Goal: Task Accomplishment & Management: Complete application form

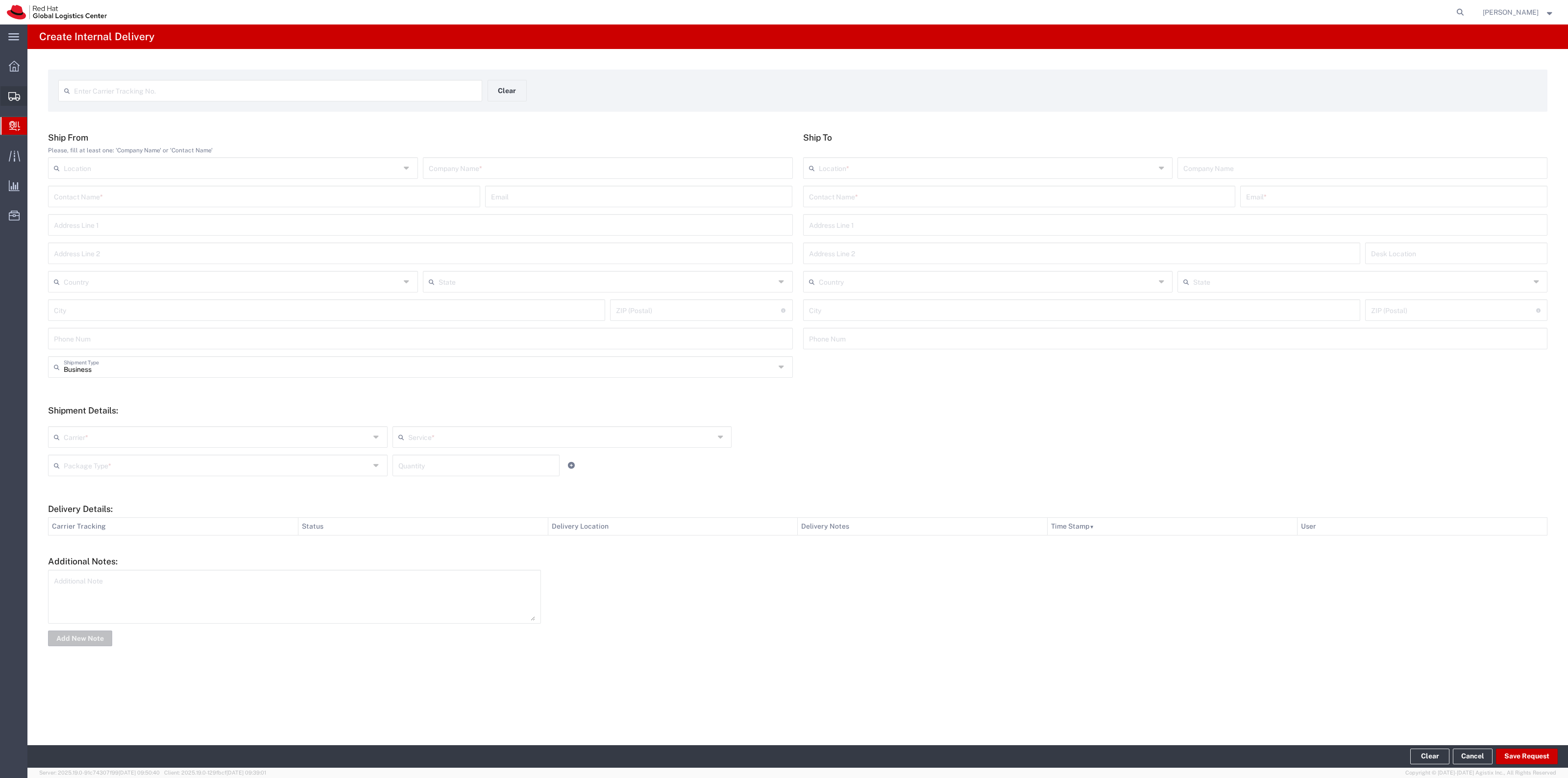
click at [0, 0] on span "Shipment Manager" at bounding box center [0, 0] width 0 height 0
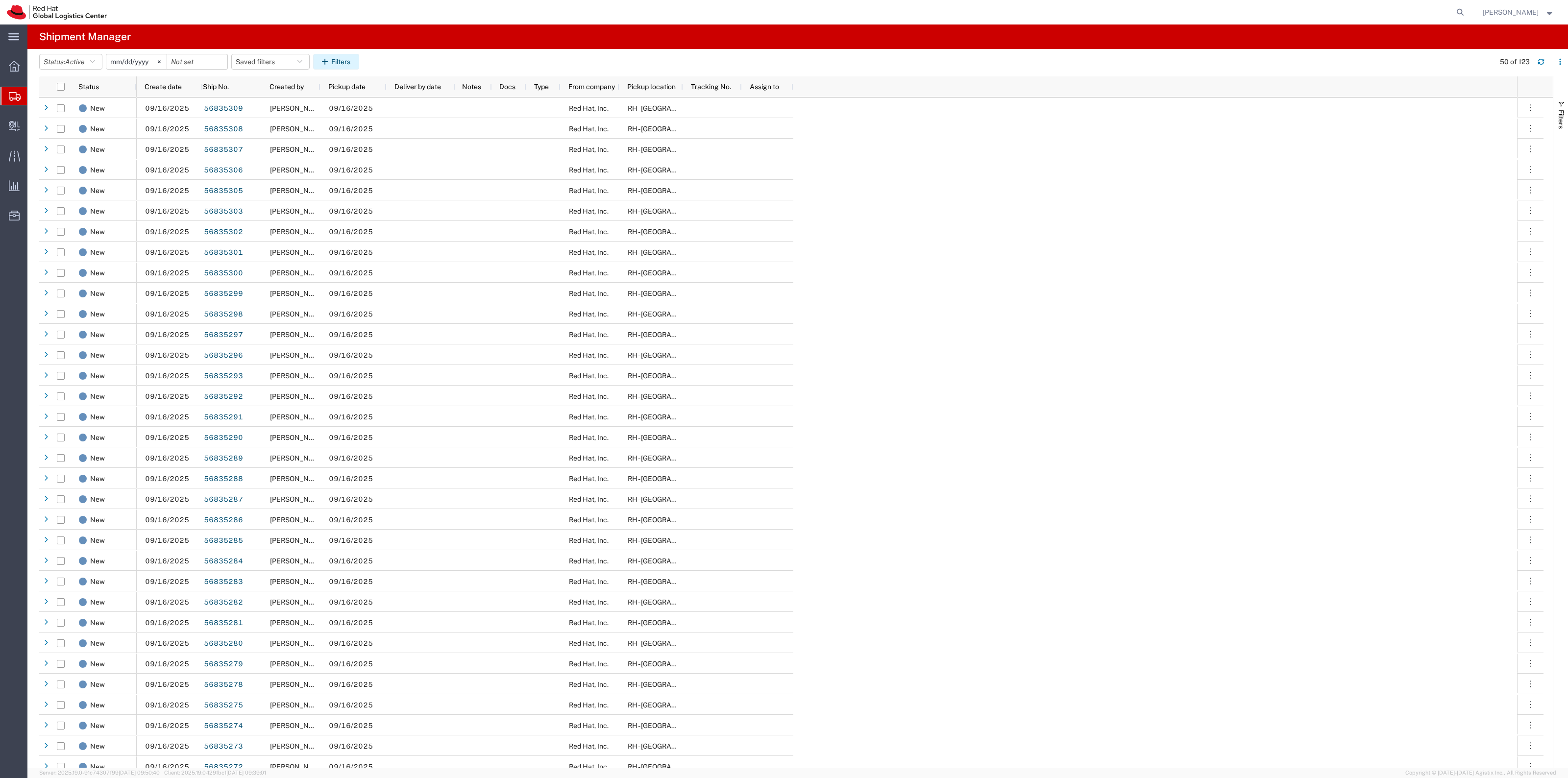
click at [326, 58] on button "Filters" at bounding box center [336, 62] width 46 height 16
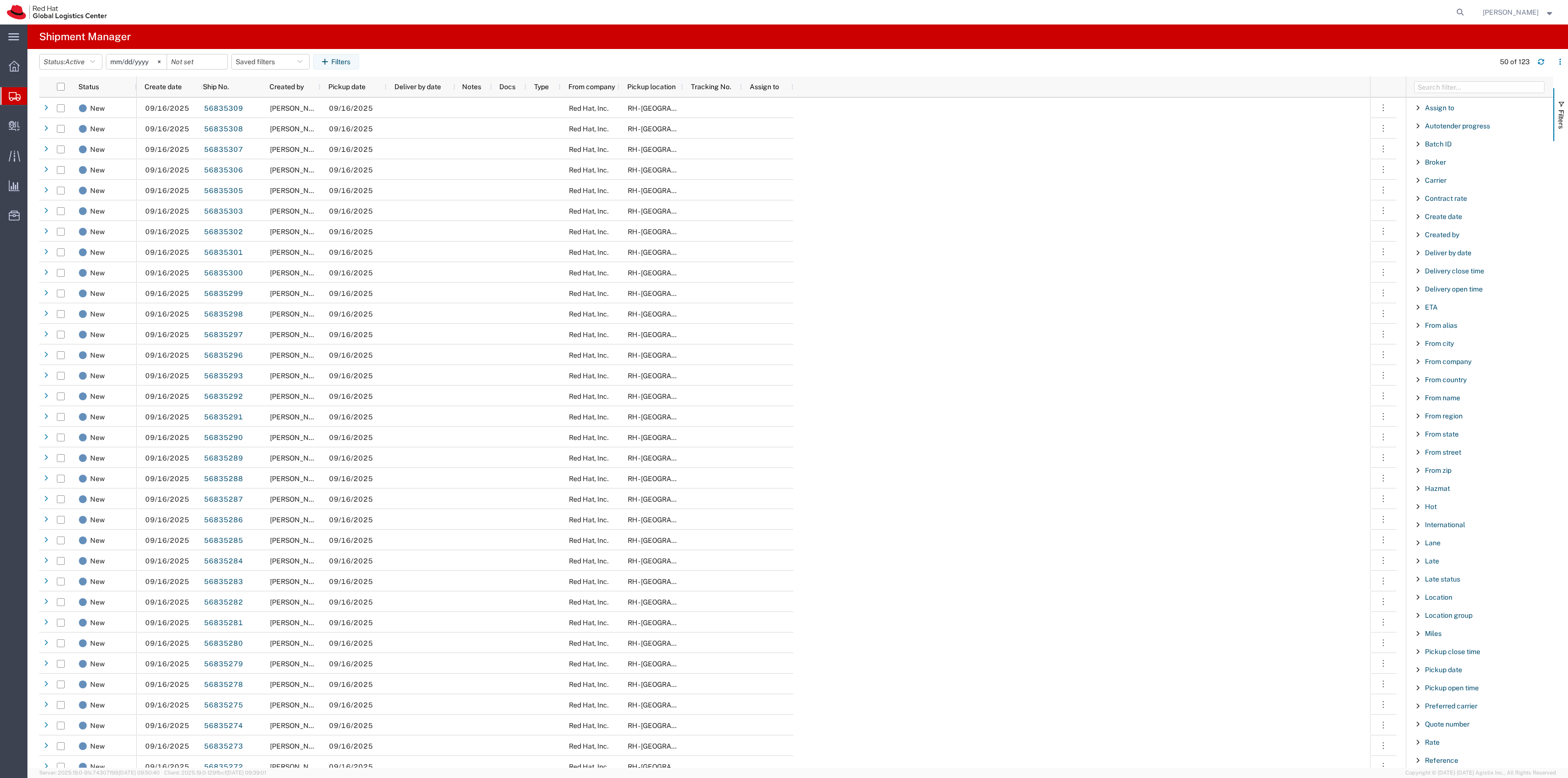
scroll to position [184, 0]
click at [1452, 652] on span "Reference" at bounding box center [1441, 648] width 33 height 8
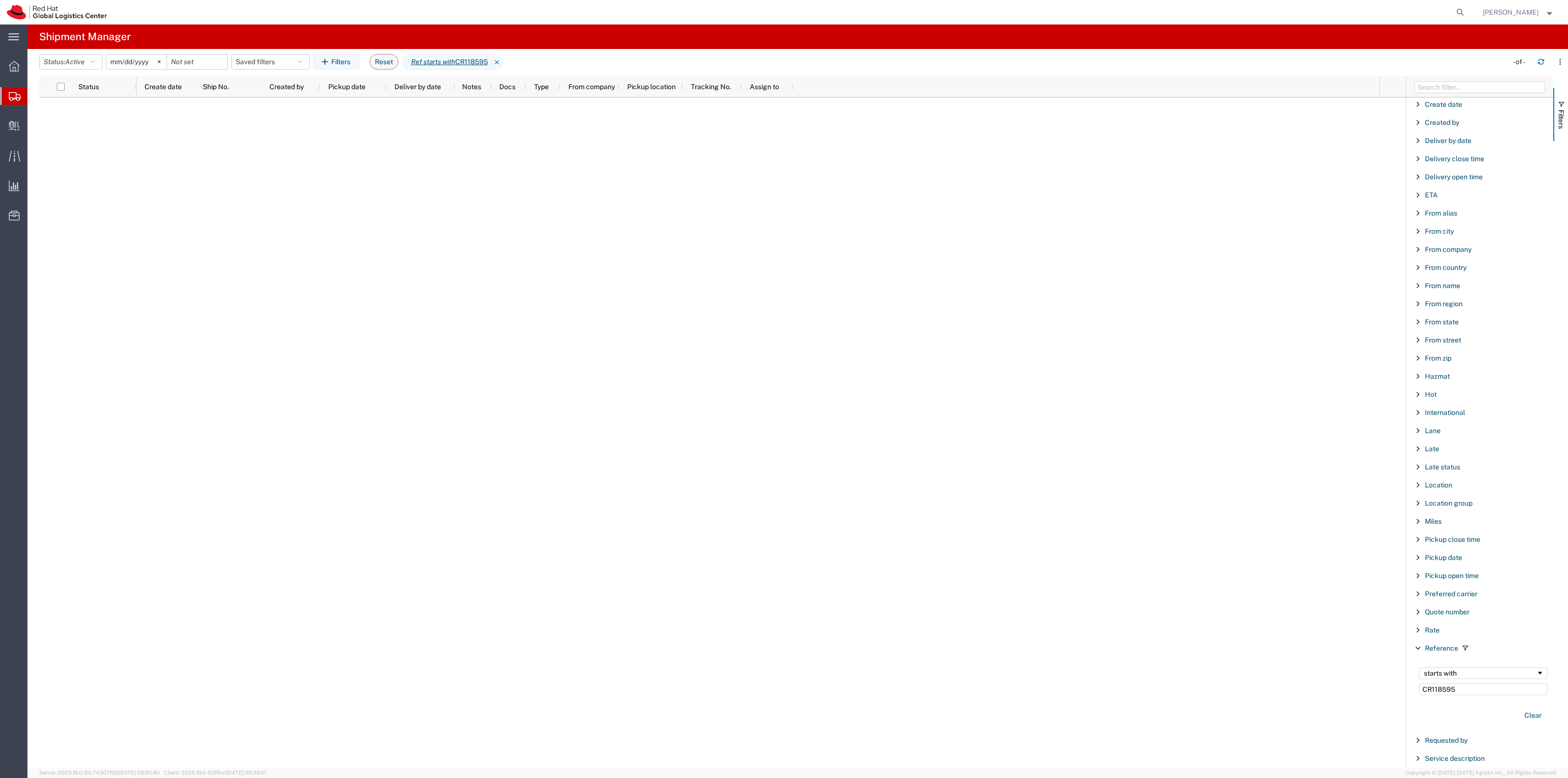
type input "CR118595﻿"
click at [81, 54] on agx-table-filter "Status: Active Active All Approved Booked Canceled Delivered Denied New On Hold…" at bounding box center [200, 62] width 323 height 16
click at [80, 54] on agx-table-filter "Status: Active Active All Approved Booked Canceled Delivered Denied New On Hold…" at bounding box center [200, 62] width 323 height 16
click at [92, 57] on button "Status: Active" at bounding box center [71, 62] width 63 height 16
click at [270, 66] on button "Saved filters" at bounding box center [270, 62] width 79 height 16
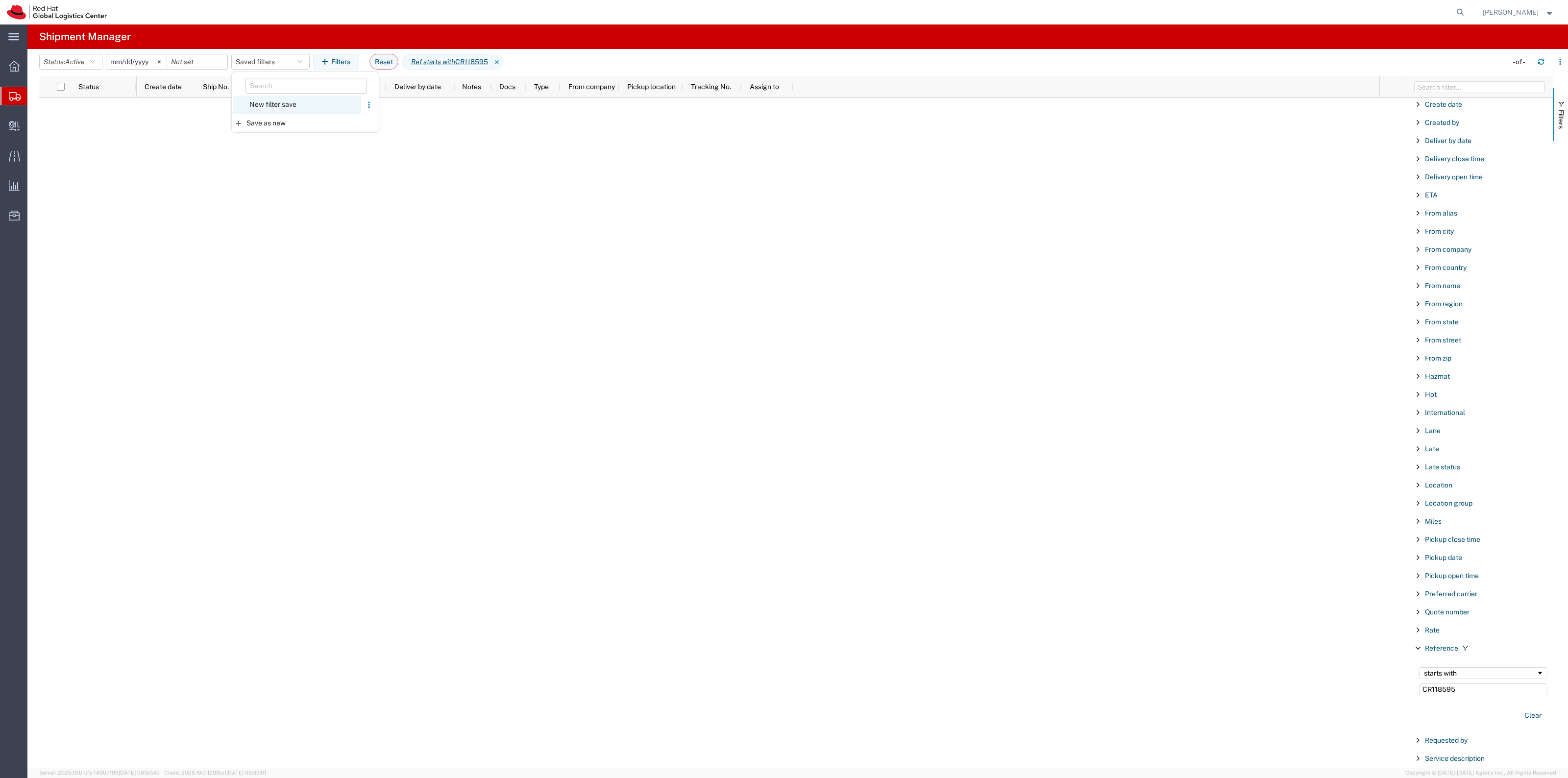
click at [300, 102] on span "New filter save" at bounding box center [296, 105] width 128 height 18
type input "2022-06-27"
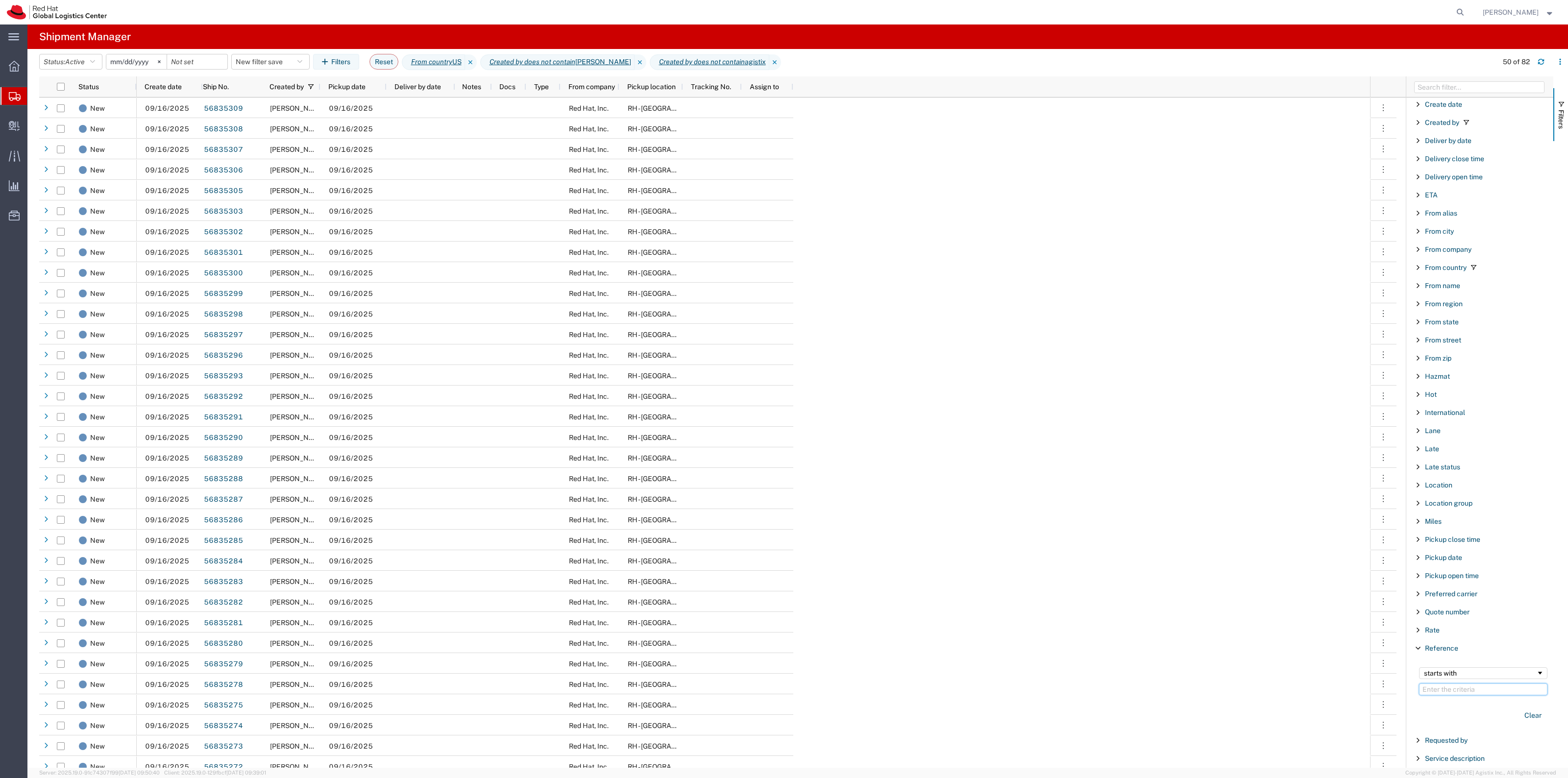
click at [1423, 693] on input "Filter Value" at bounding box center [1483, 689] width 128 height 12
paste input "CR118595﻿"
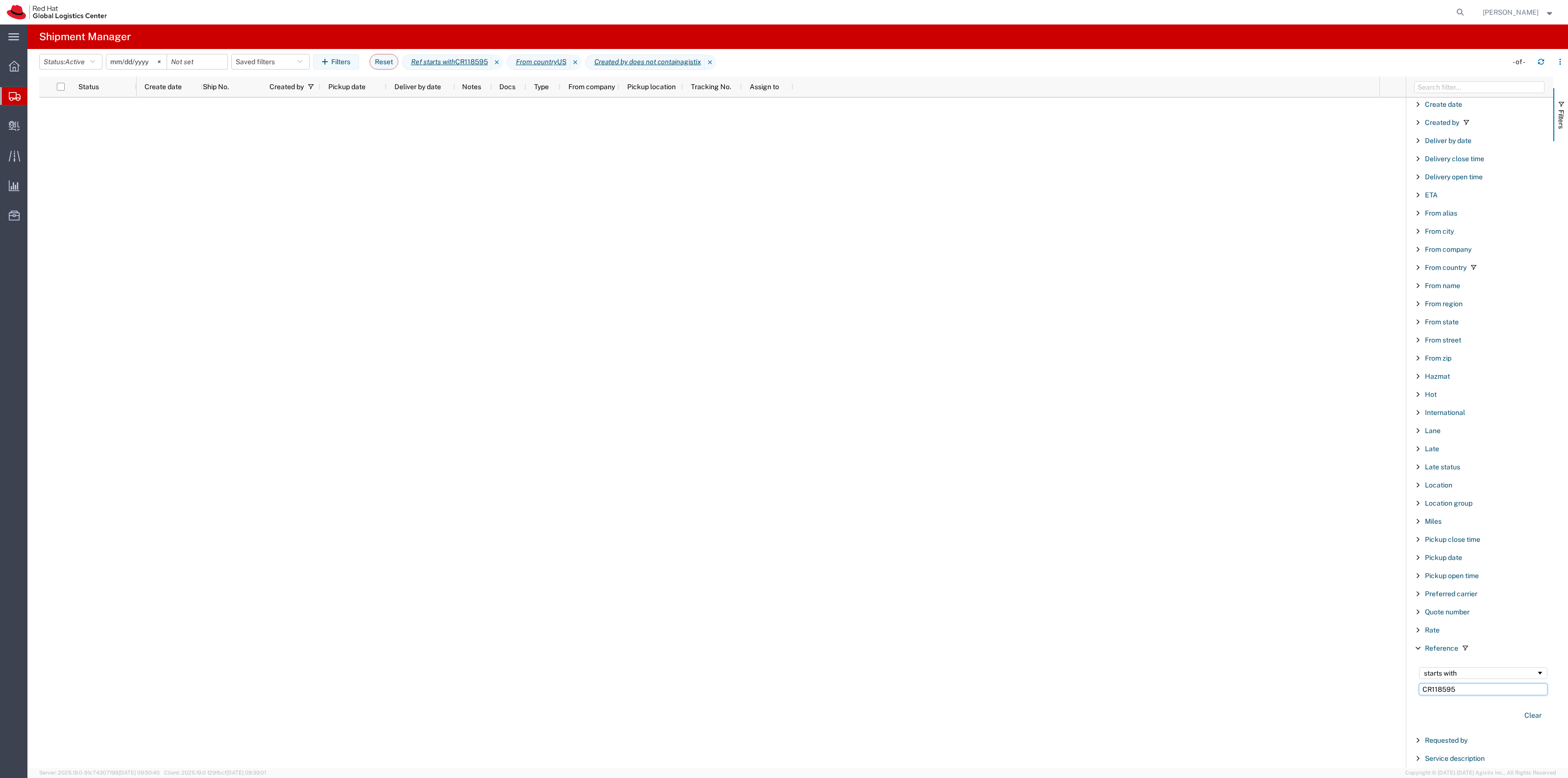
drag, startPoint x: 1404, startPoint y: 692, endPoint x: 1374, endPoint y: 682, distance: 31.6
click at [1383, 685] on div "Status Create date Ship No. Created by Pickup date Deliver by date Notes Docs T…" at bounding box center [803, 422] width 1529 height 692
type input "CR118595﻿"
click at [1482, 695] on input "CR118595﻿" at bounding box center [1483, 689] width 128 height 12
click at [0, 0] on span "Shipment Manager" at bounding box center [0, 0] width 0 height 0
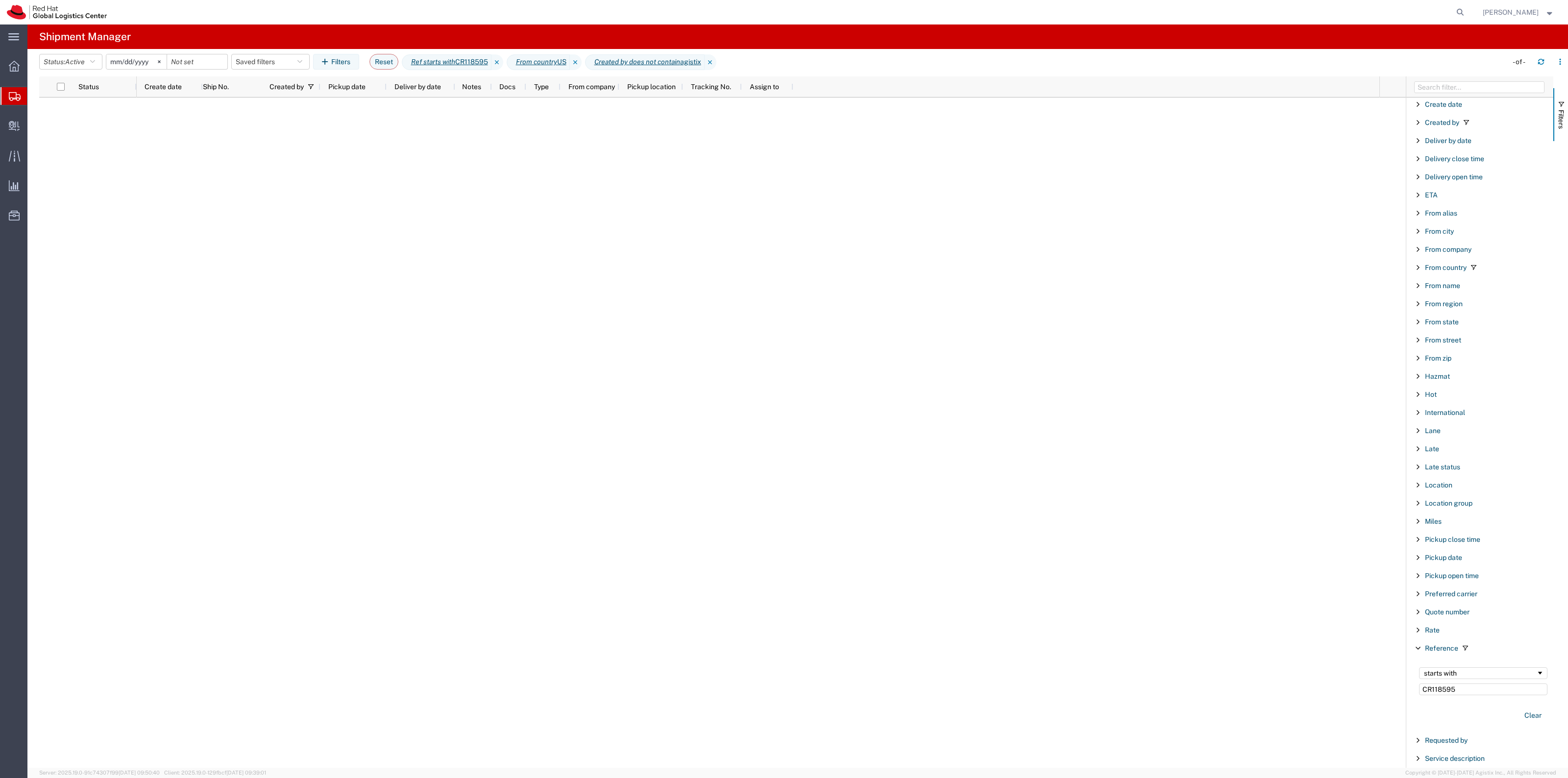
click at [0, 0] on span "Create Shipment" at bounding box center [0, 0] width 0 height 0
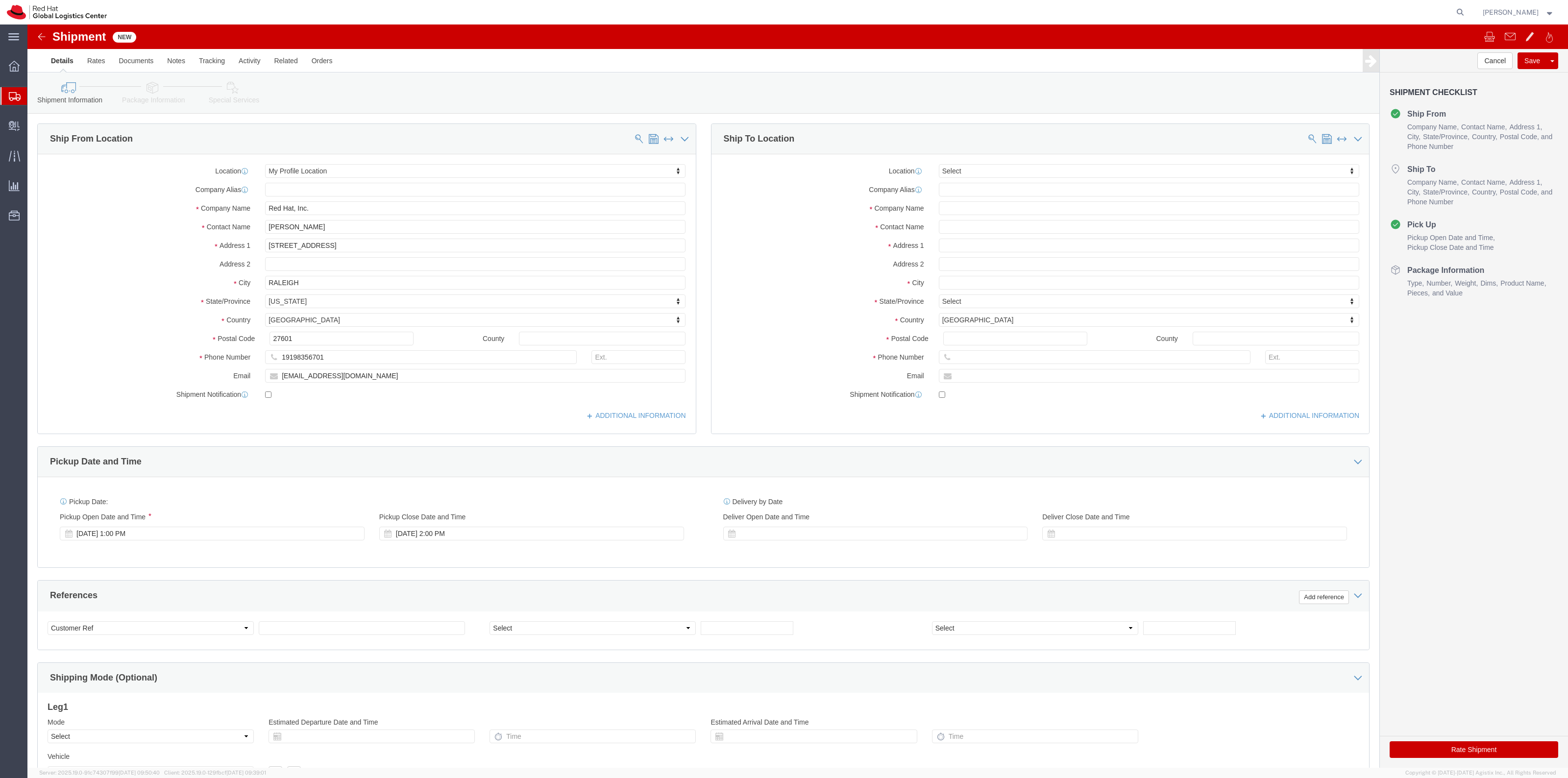
select select
click at [0, 0] on span "Shipment Manager" at bounding box center [0, 0] width 0 height 0
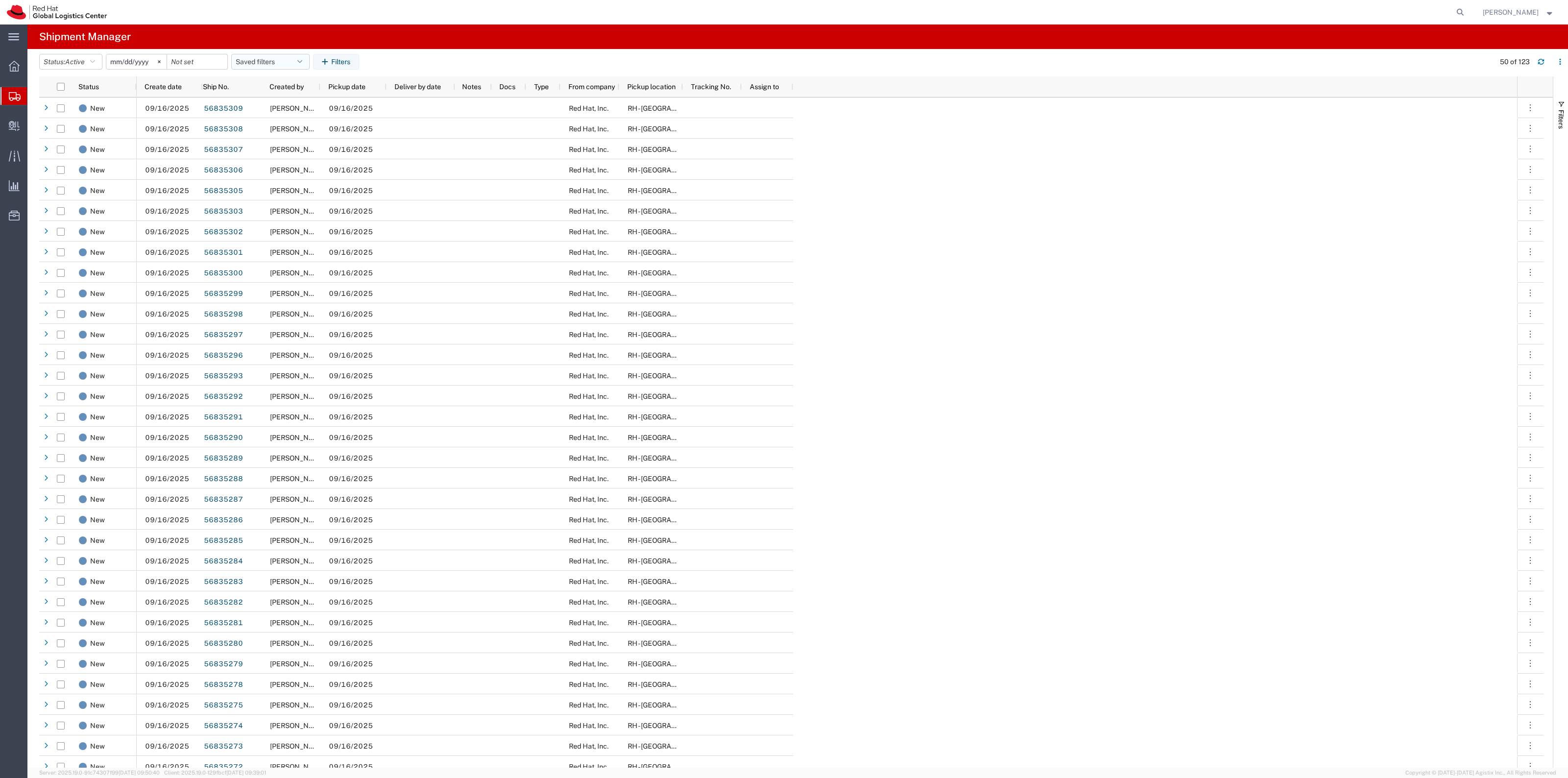
click at [284, 64] on button "Saved filters" at bounding box center [270, 62] width 79 height 16
click at [298, 103] on span "New filter save" at bounding box center [296, 105] width 128 height 18
type input "2022-06-27"
click at [348, 60] on button "Filters" at bounding box center [336, 62] width 46 height 16
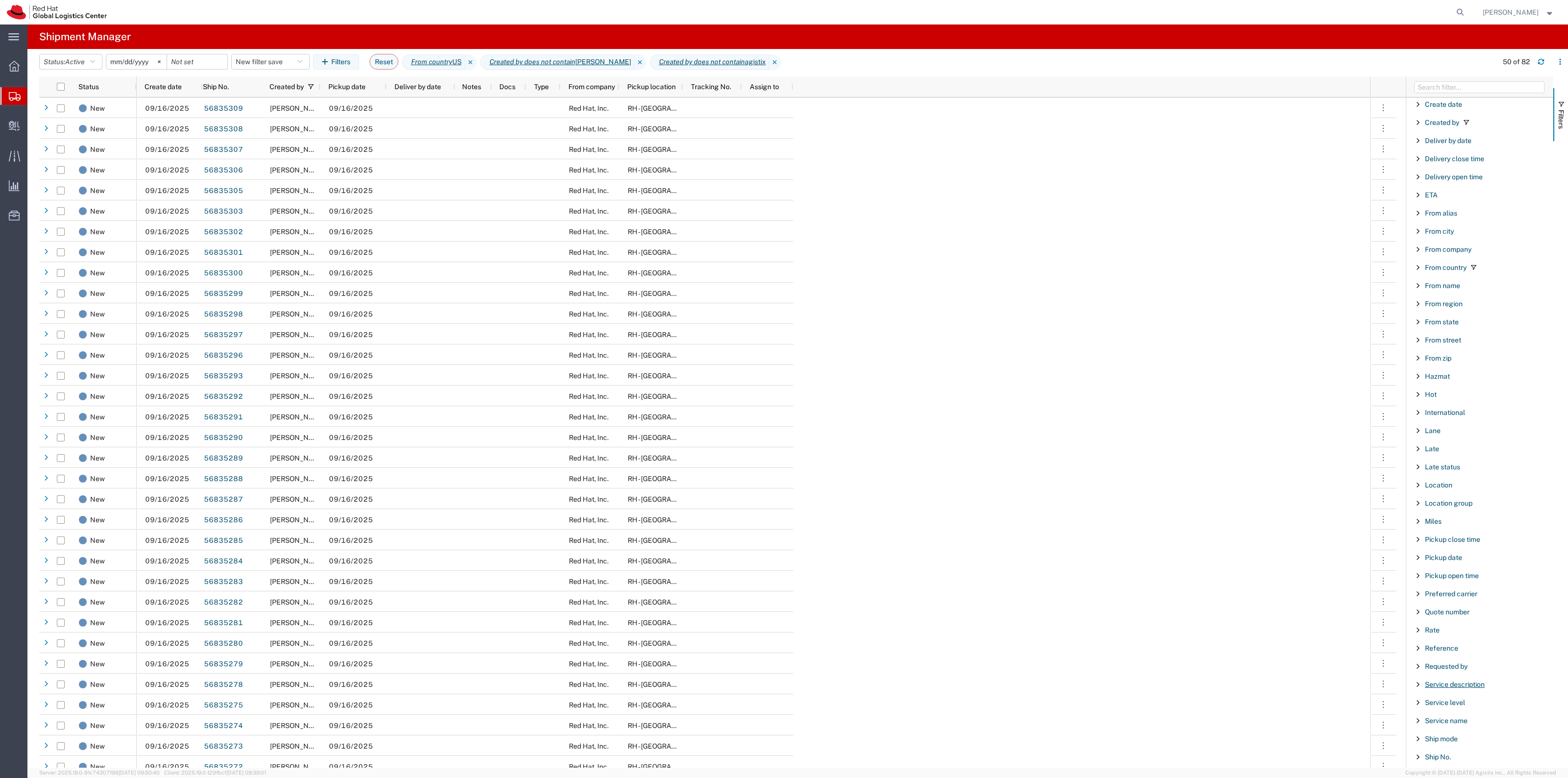
scroll to position [429, 0]
click at [1444, 407] on span "Reference" at bounding box center [1441, 403] width 33 height 8
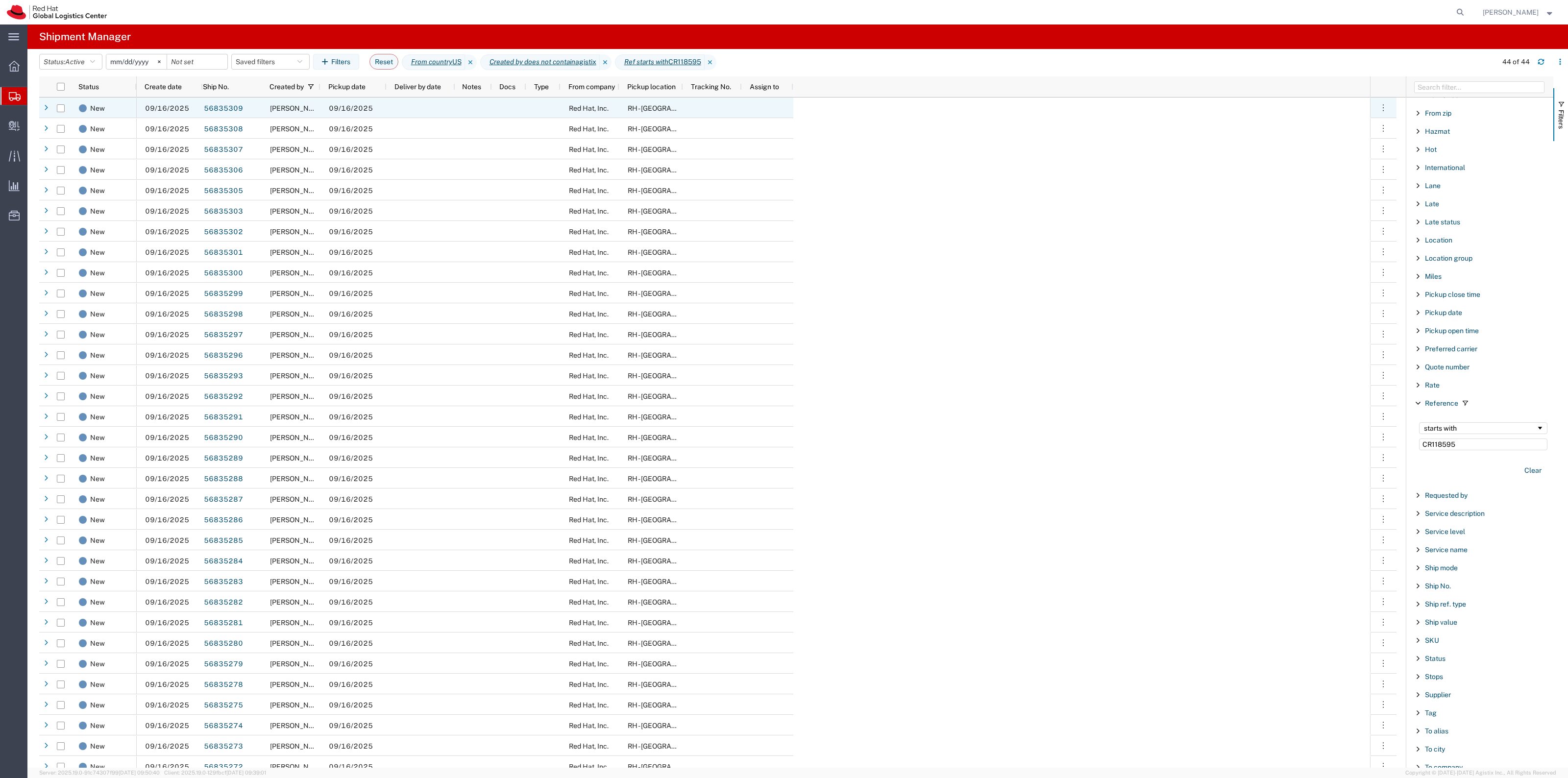
type input "CR118595"
click at [292, 97] on div "[PERSON_NAME]" at bounding box center [291, 108] width 59 height 21
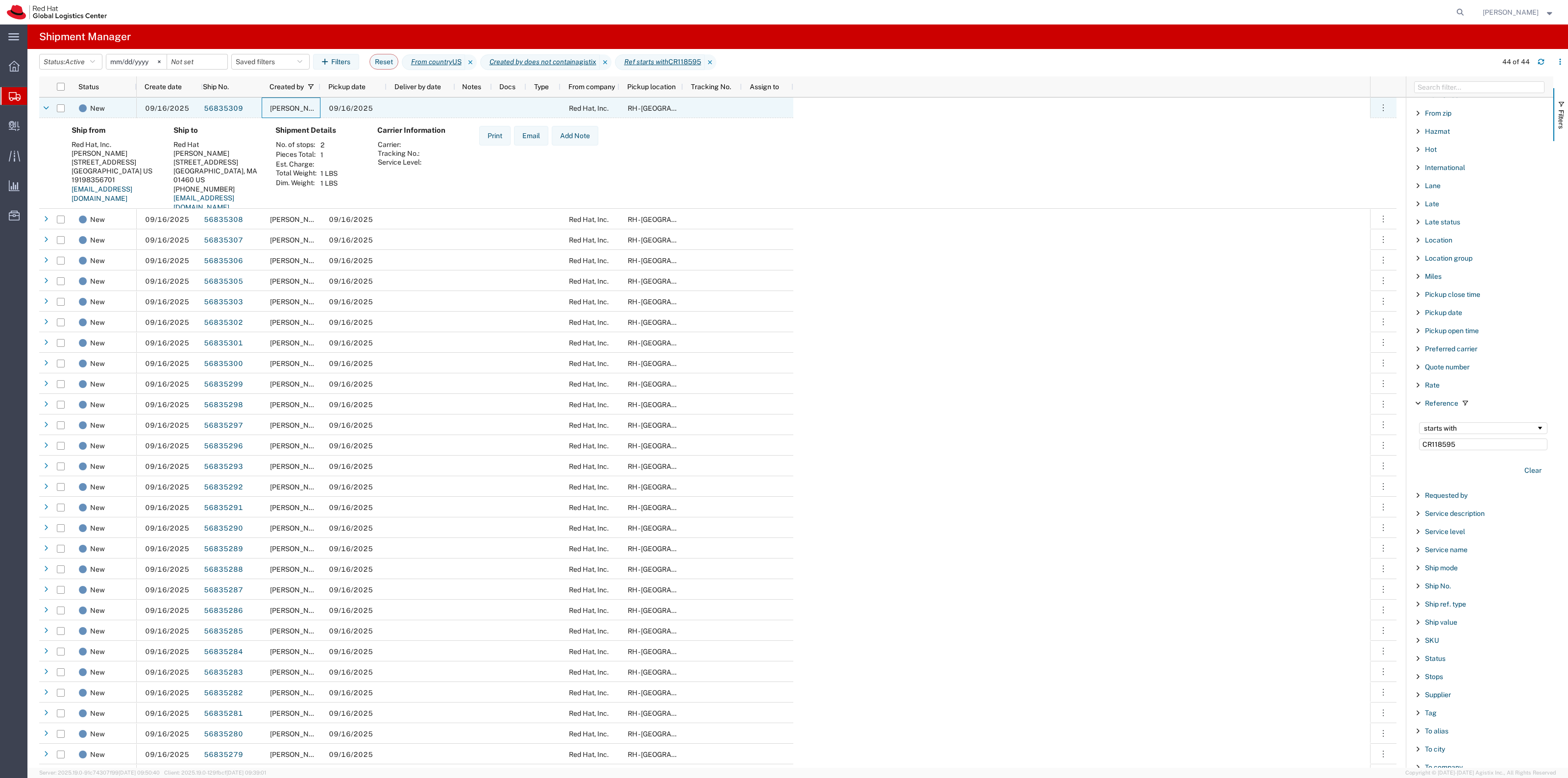
click at [299, 103] on div "[PERSON_NAME]" at bounding box center [291, 108] width 59 height 21
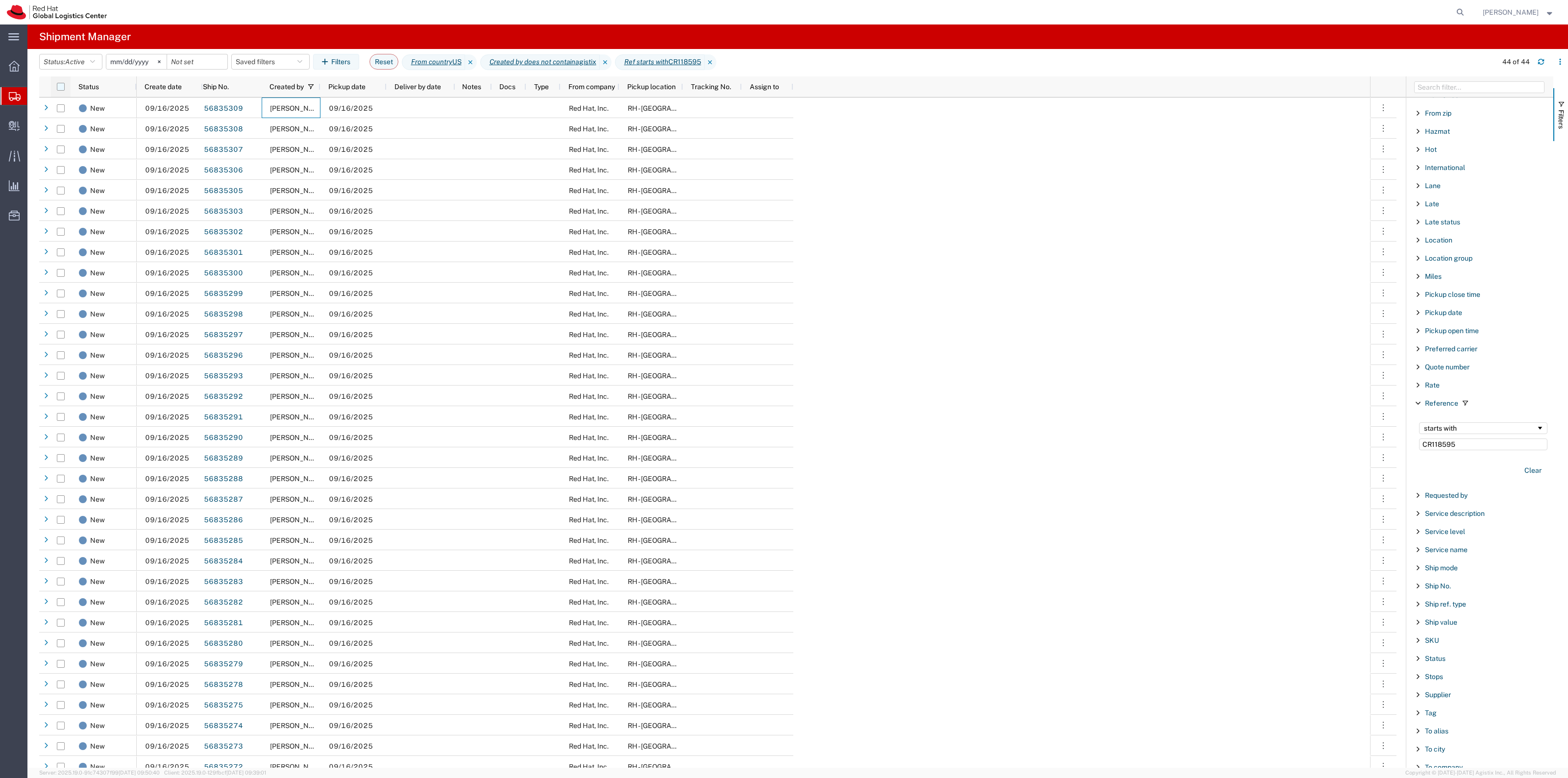
click at [63, 86] on input "checkbox" at bounding box center [60, 86] width 8 height 8
checkbox input "true"
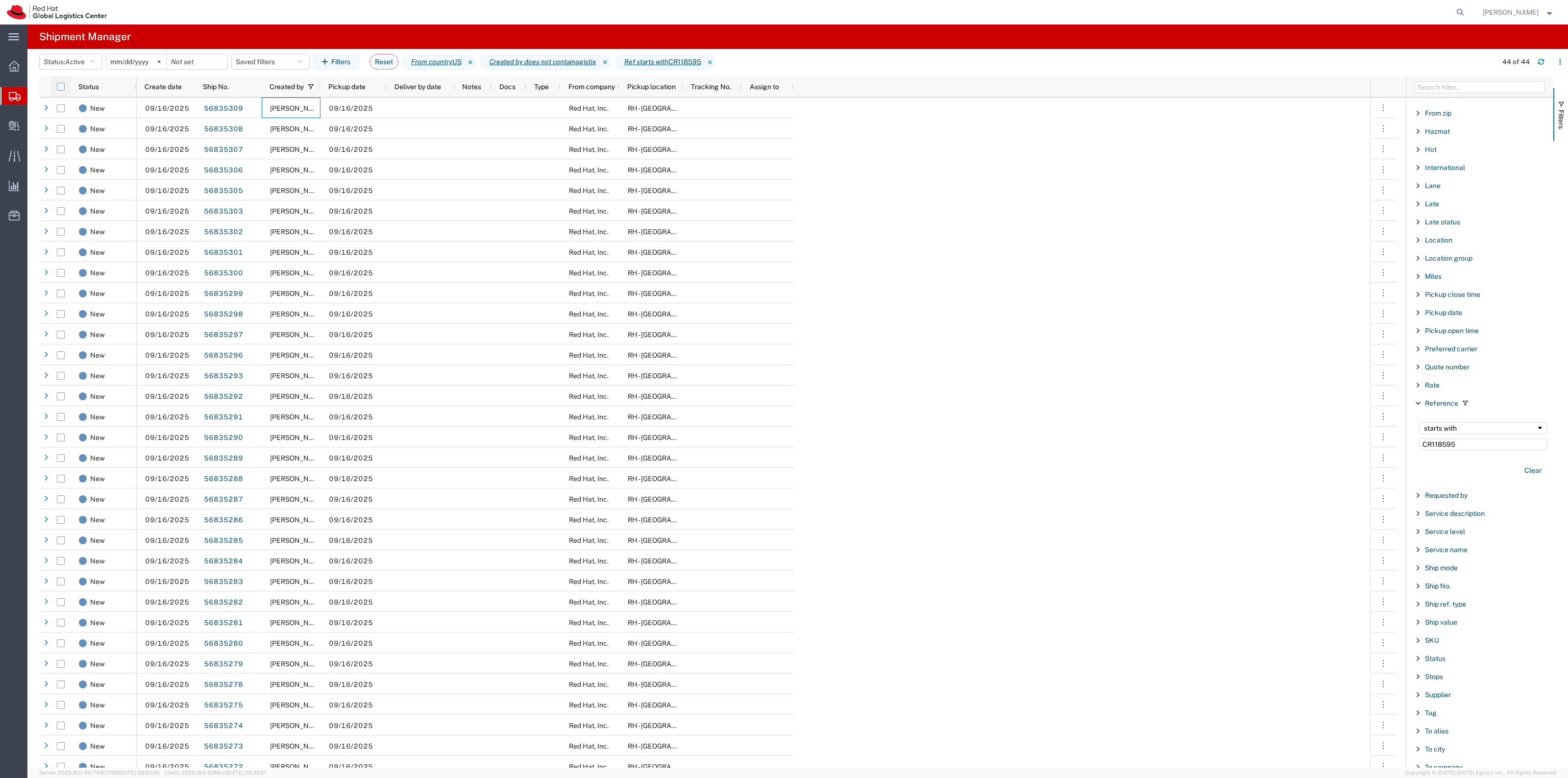
checkbox input "true"
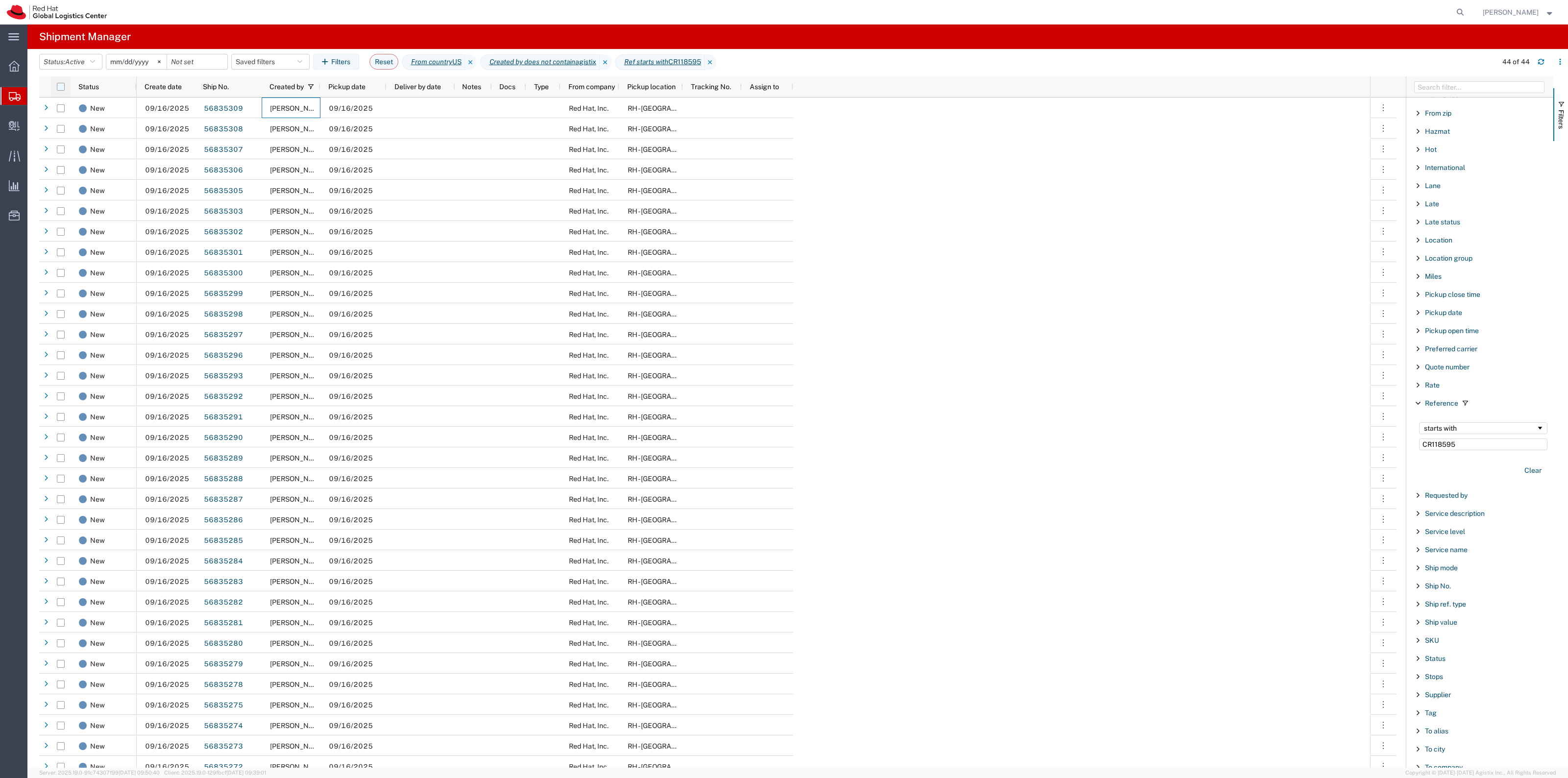
checkbox input "true"
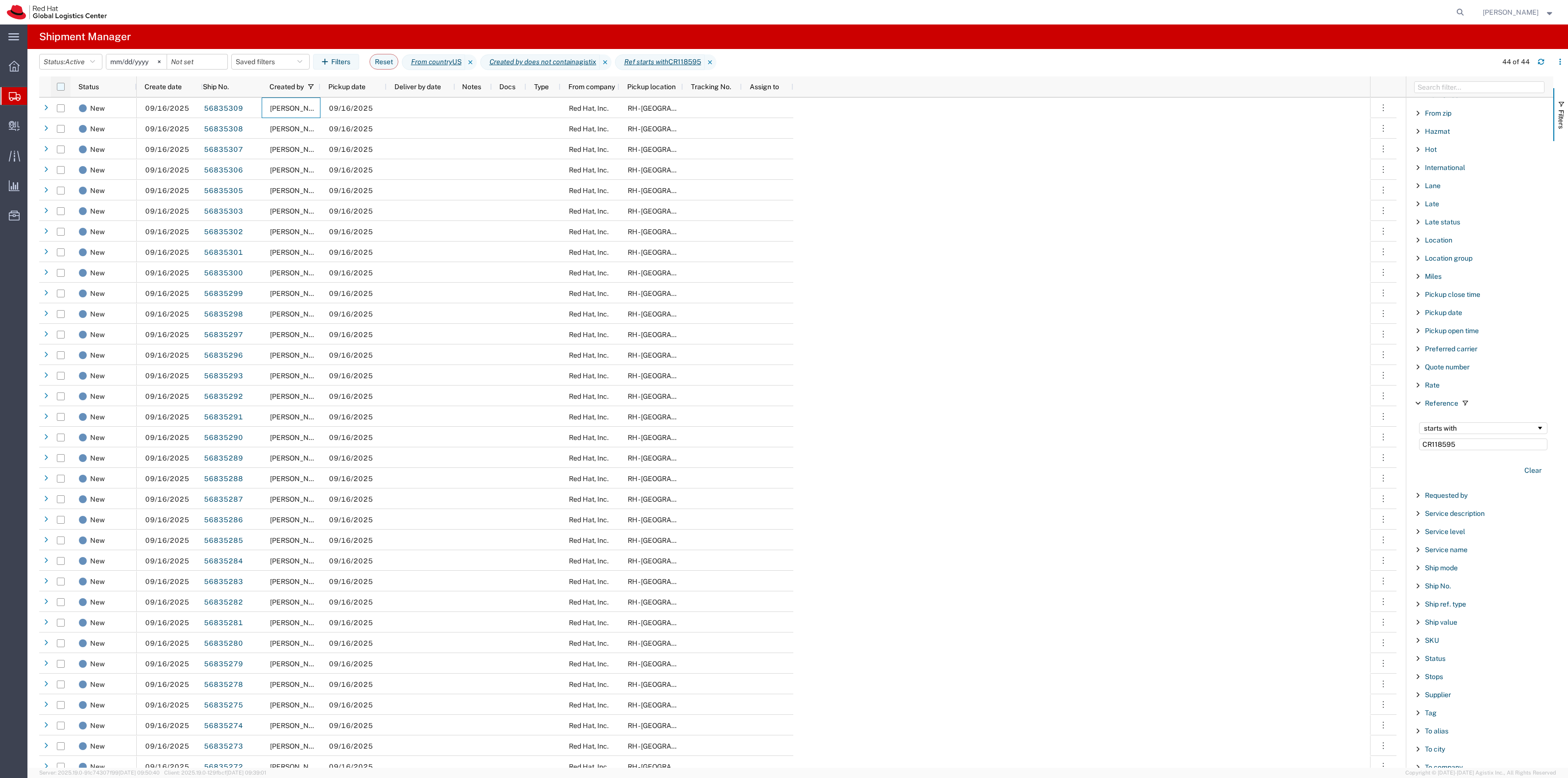
checkbox input "true"
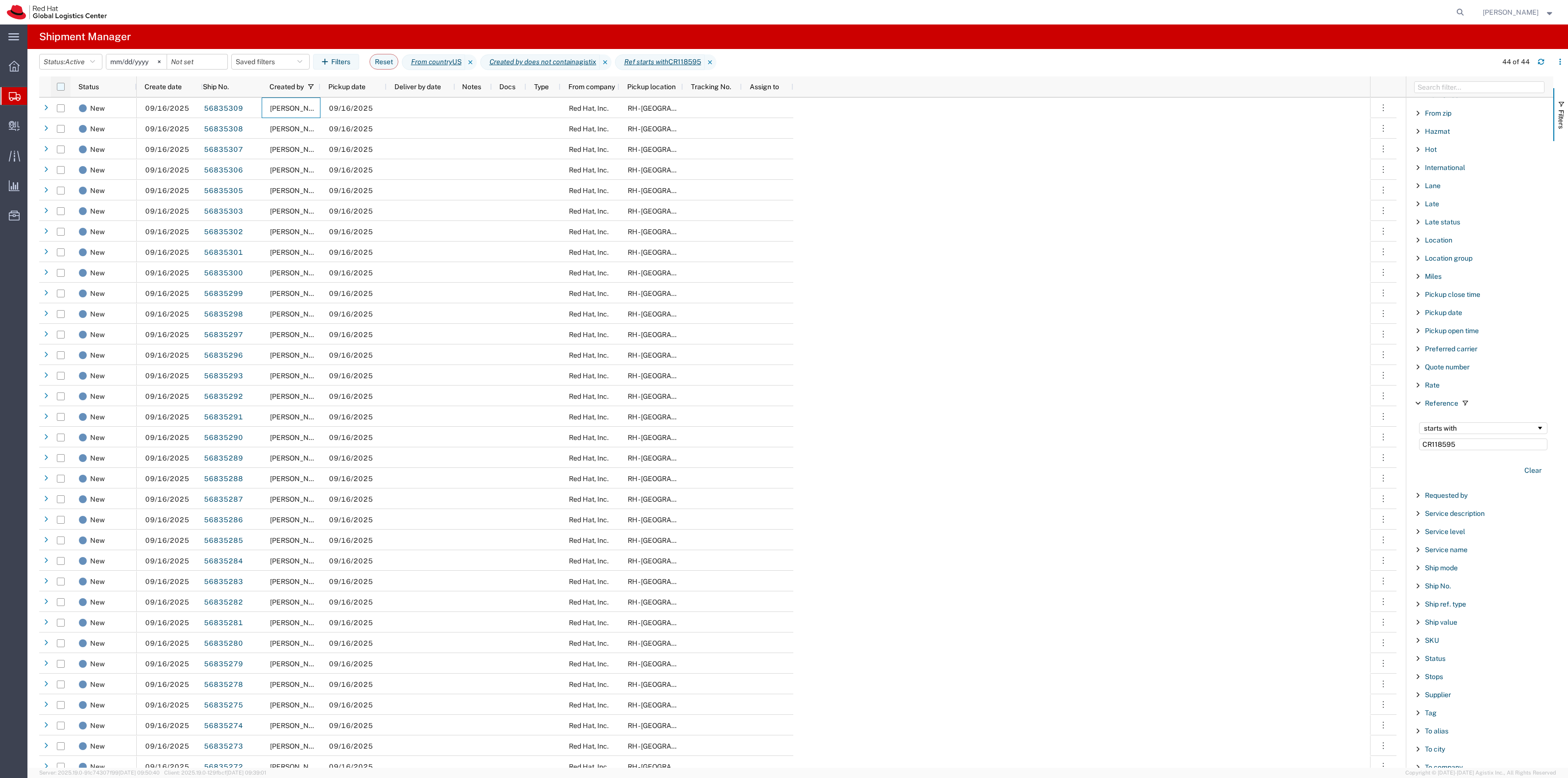
checkbox input "true"
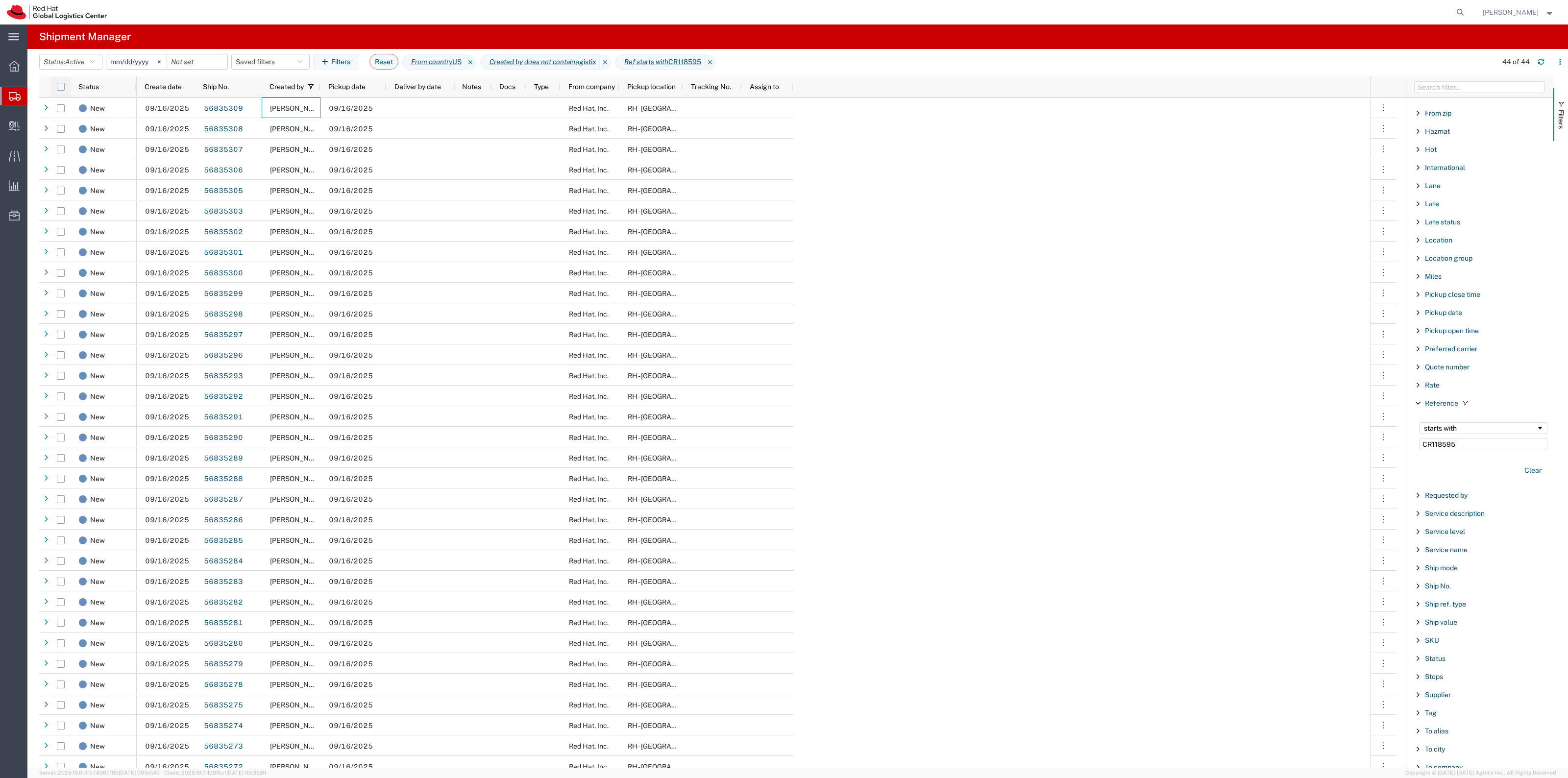
checkbox input "true"
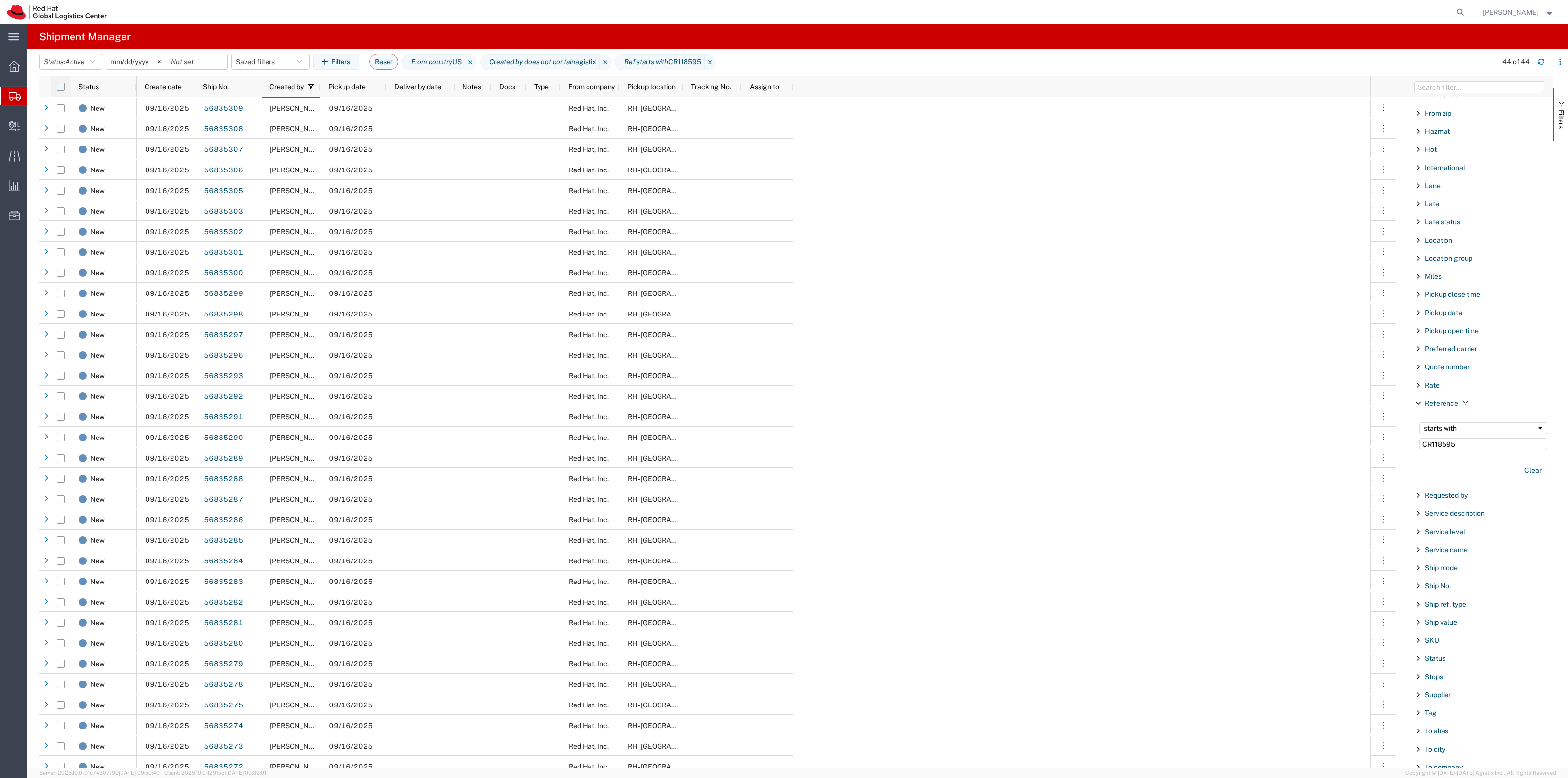
checkbox input "true"
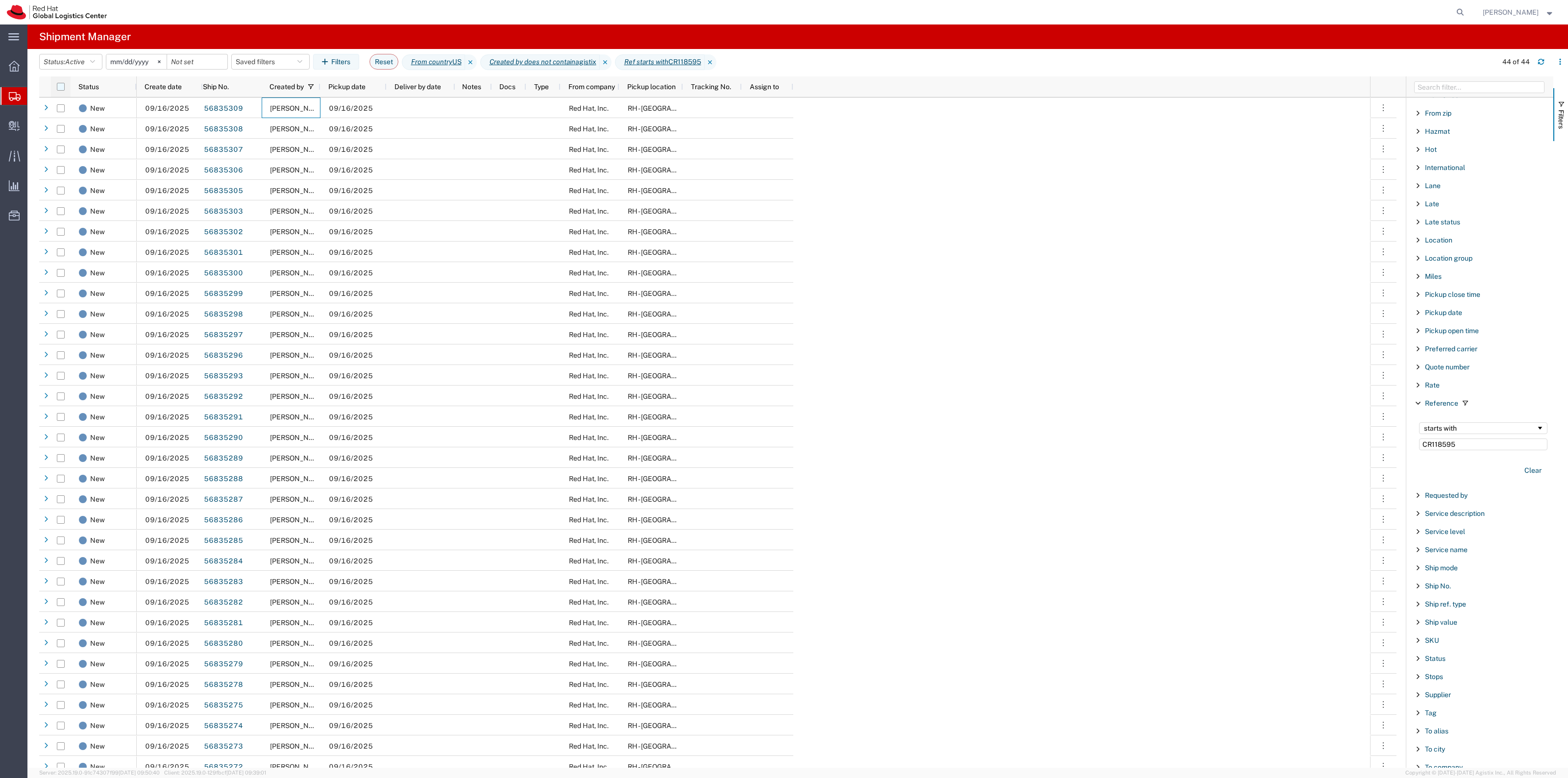
checkbox input "true"
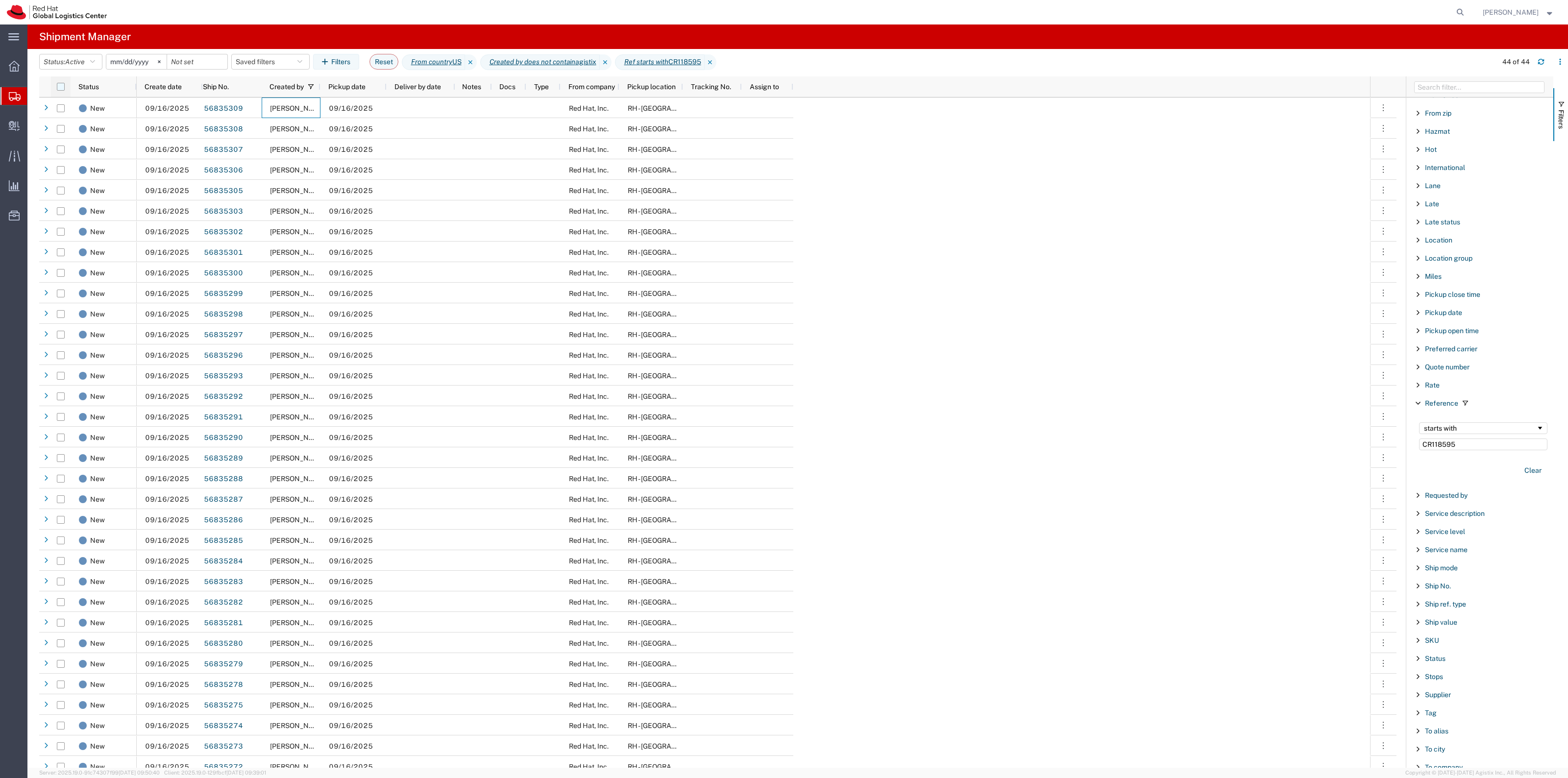
checkbox input "true"
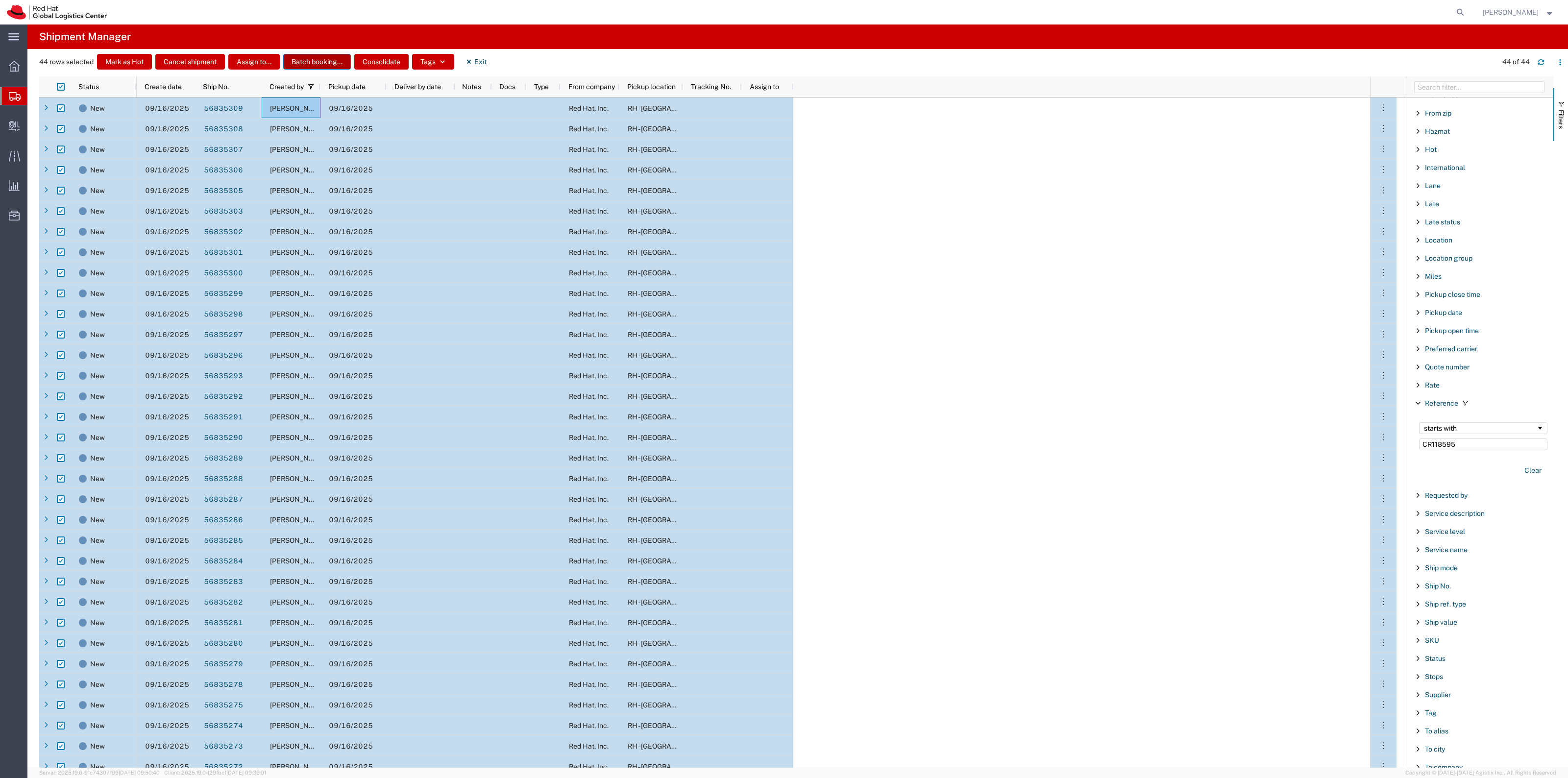
click at [309, 61] on button "Batch booking..." at bounding box center [317, 62] width 68 height 16
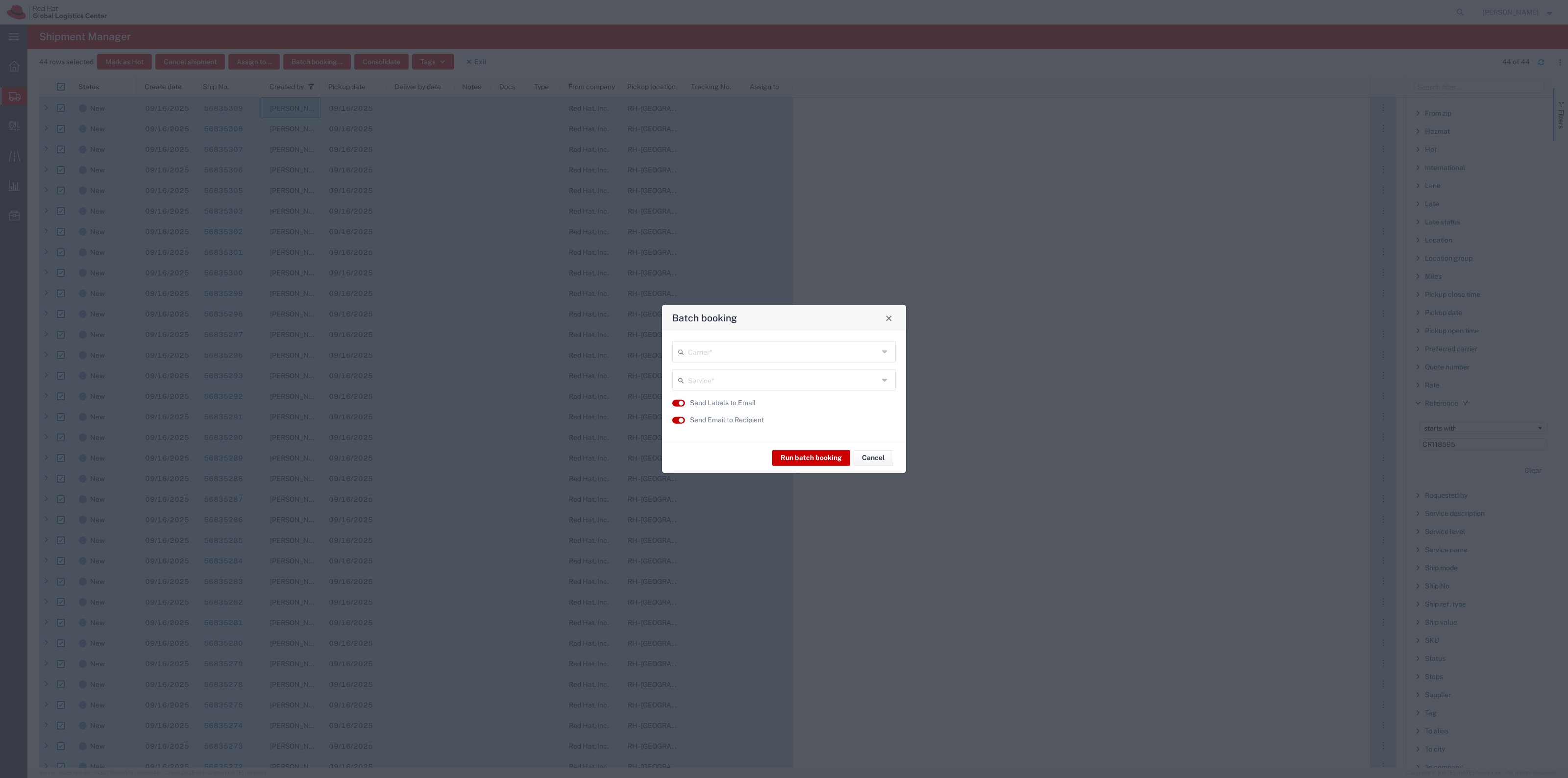
click at [763, 345] on input "text" at bounding box center [783, 351] width 191 height 17
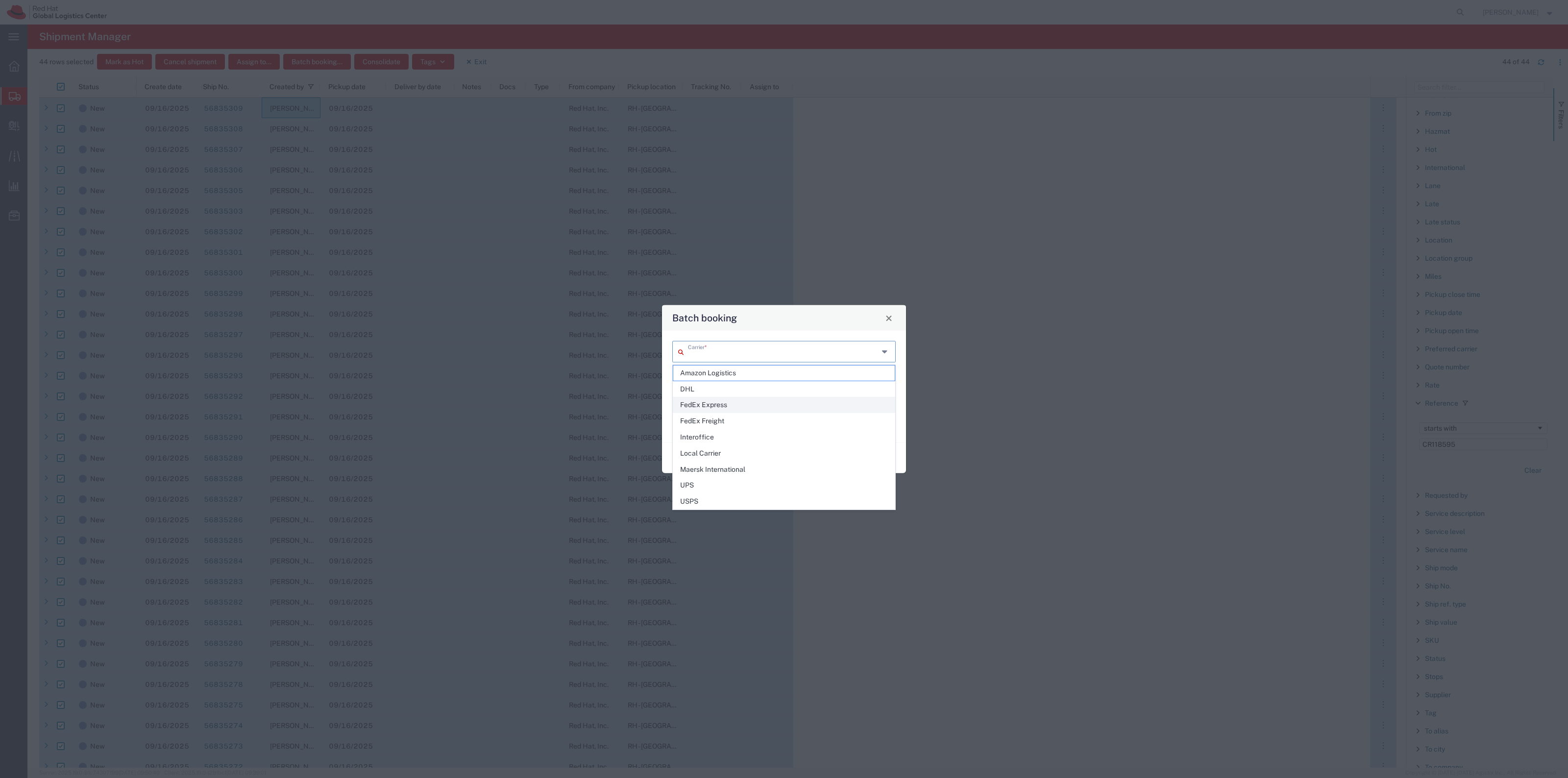
click at [763, 404] on span "FedEx Express" at bounding box center [784, 405] width 222 height 15
type input "FedEx Express"
click at [741, 385] on input "text" at bounding box center [783, 379] width 191 height 17
click at [746, 422] on span "2Day One Rate" at bounding box center [784, 418] width 222 height 15
type input "2Day One Rate"
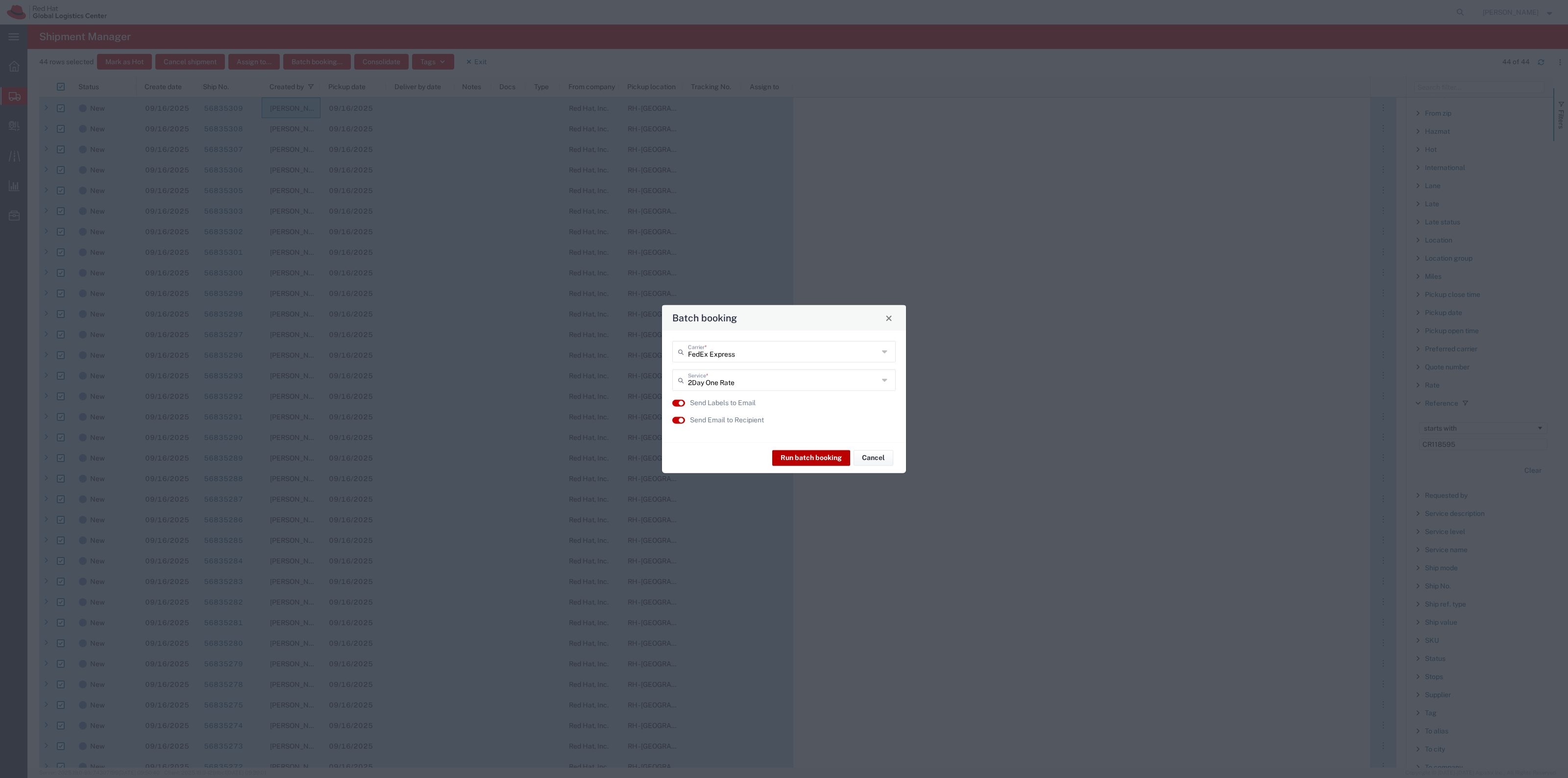
click at [839, 457] on button "Run batch booking" at bounding box center [811, 458] width 78 height 16
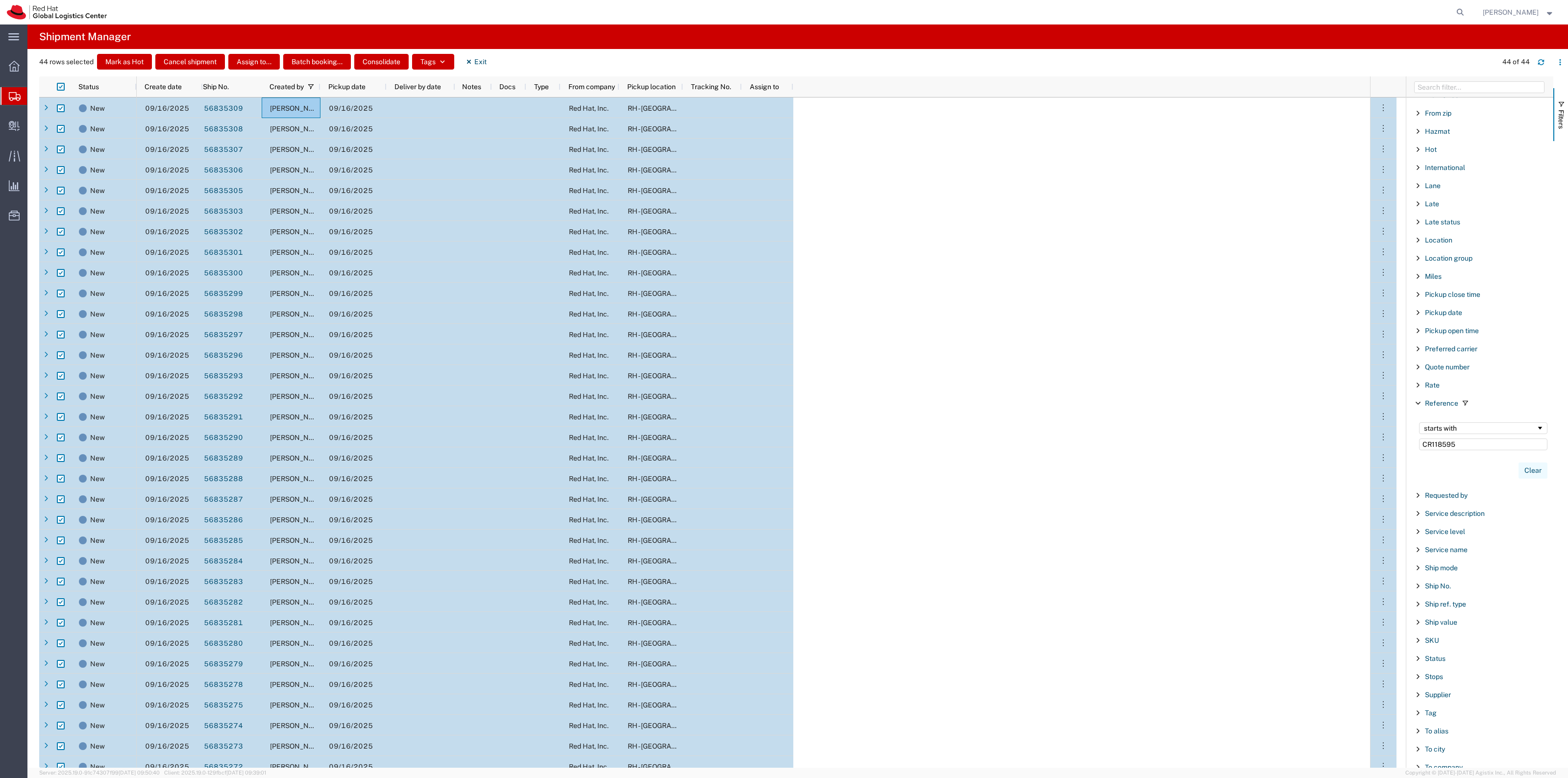
click at [1519, 469] on button "Clear" at bounding box center [1533, 471] width 29 height 16
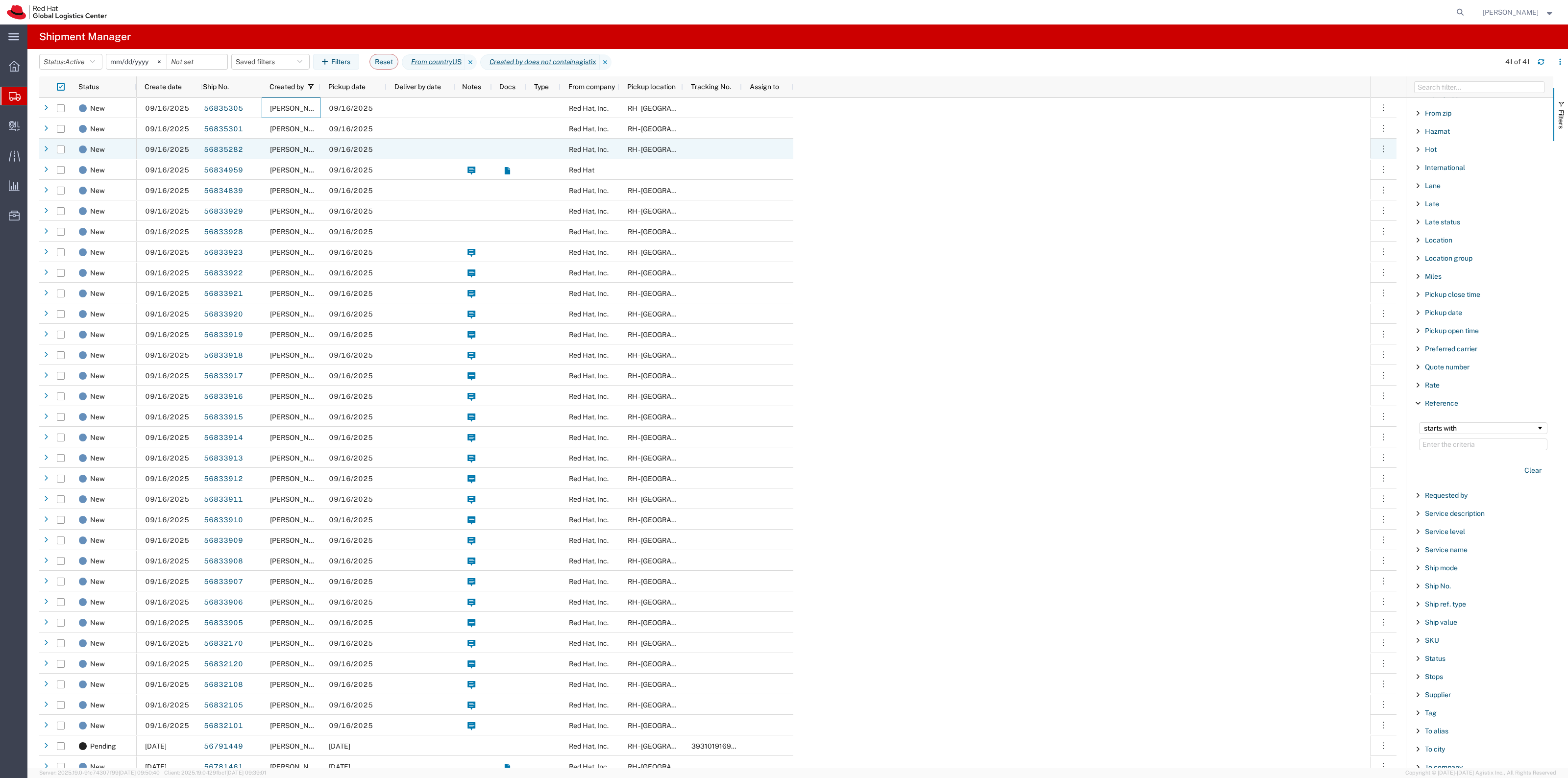
click at [426, 143] on div at bounding box center [421, 149] width 69 height 21
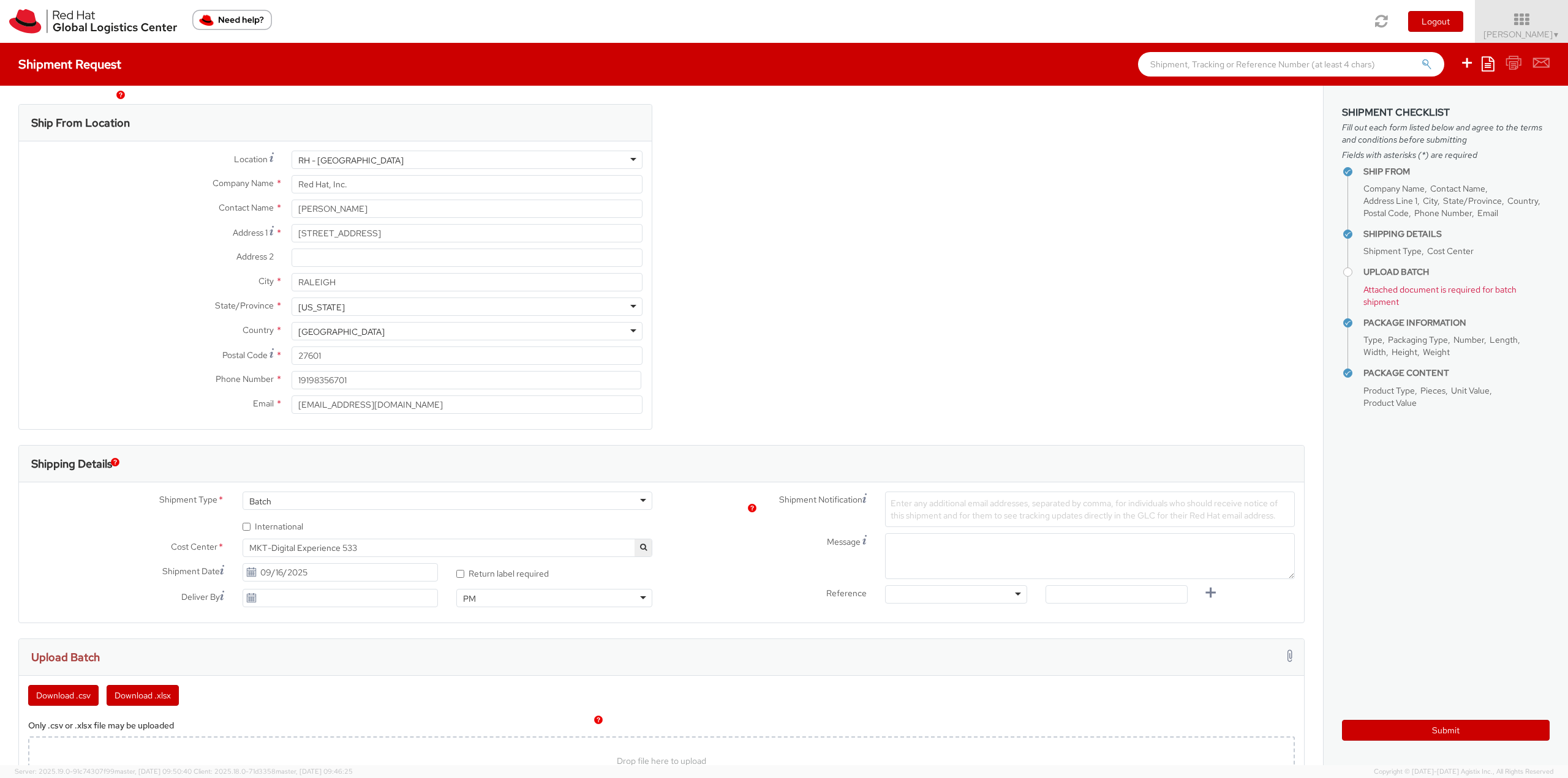
select select "533"
select select
drag, startPoint x: 363, startPoint y: 410, endPoint x: 278, endPoint y: 399, distance: 85.7
click at [291, 405] on input "rlomax@redhat.com" at bounding box center [466, 405] width 351 height 18
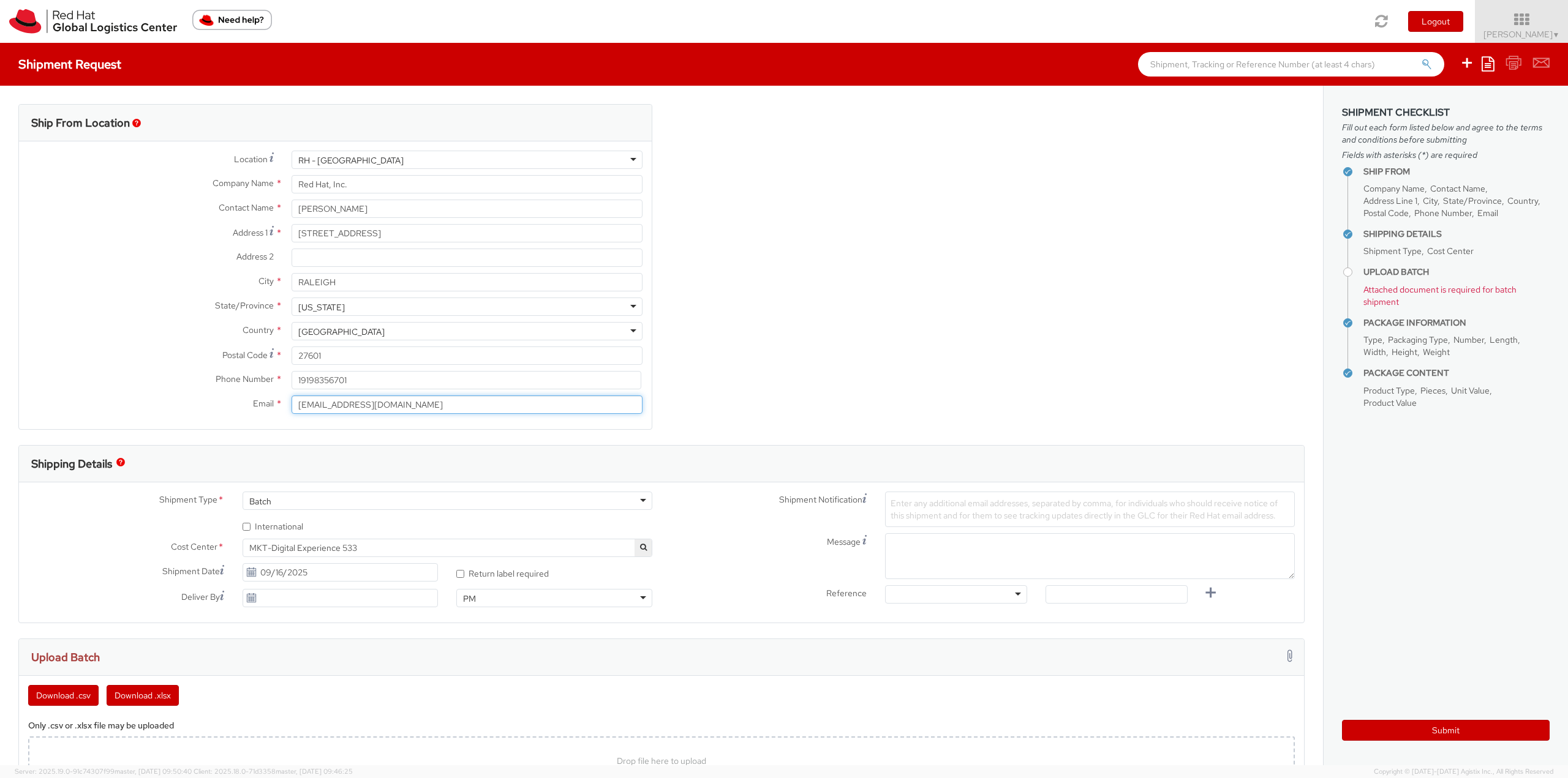
paste input "nroby"
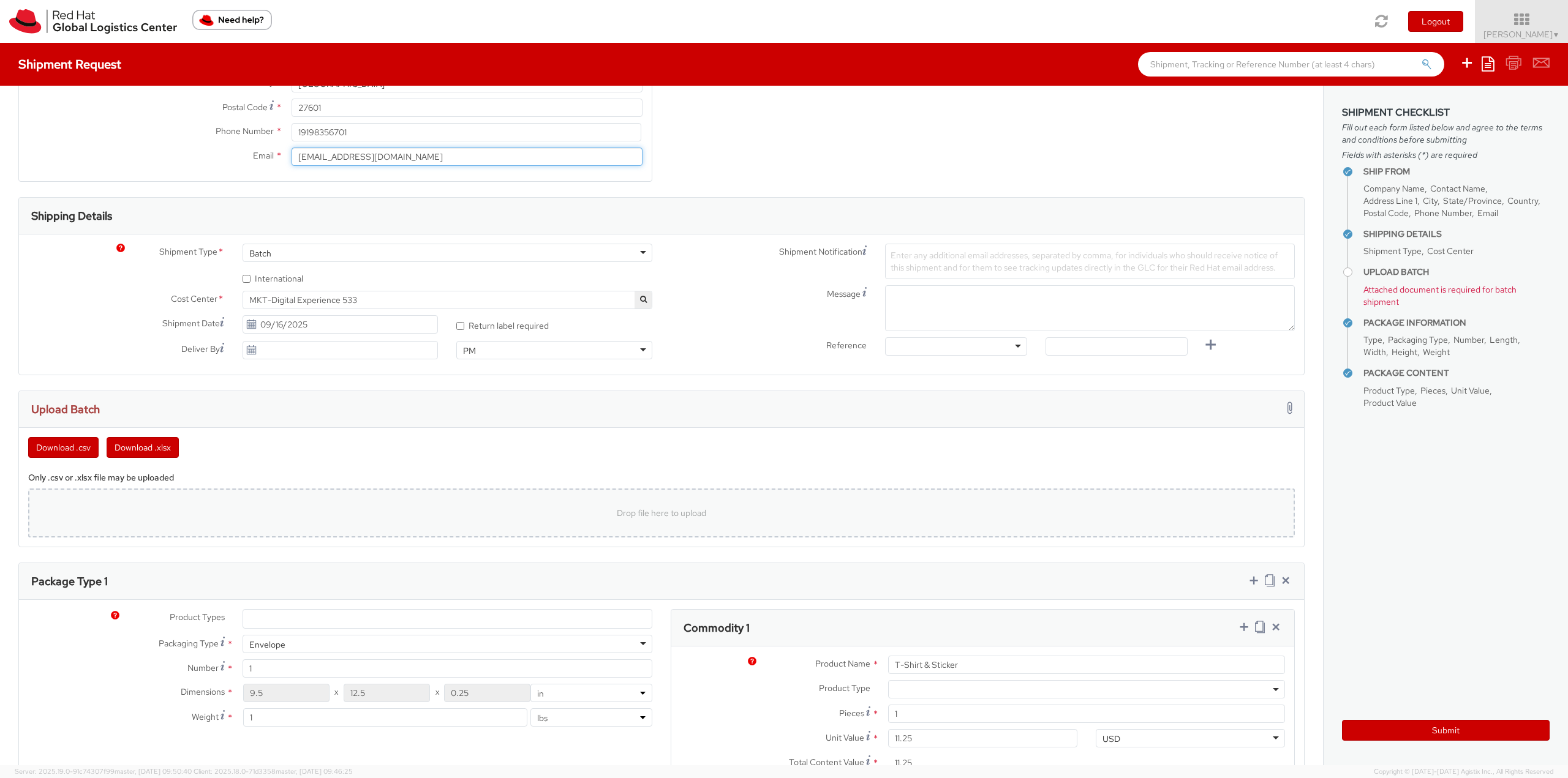
scroll to position [306, 0]
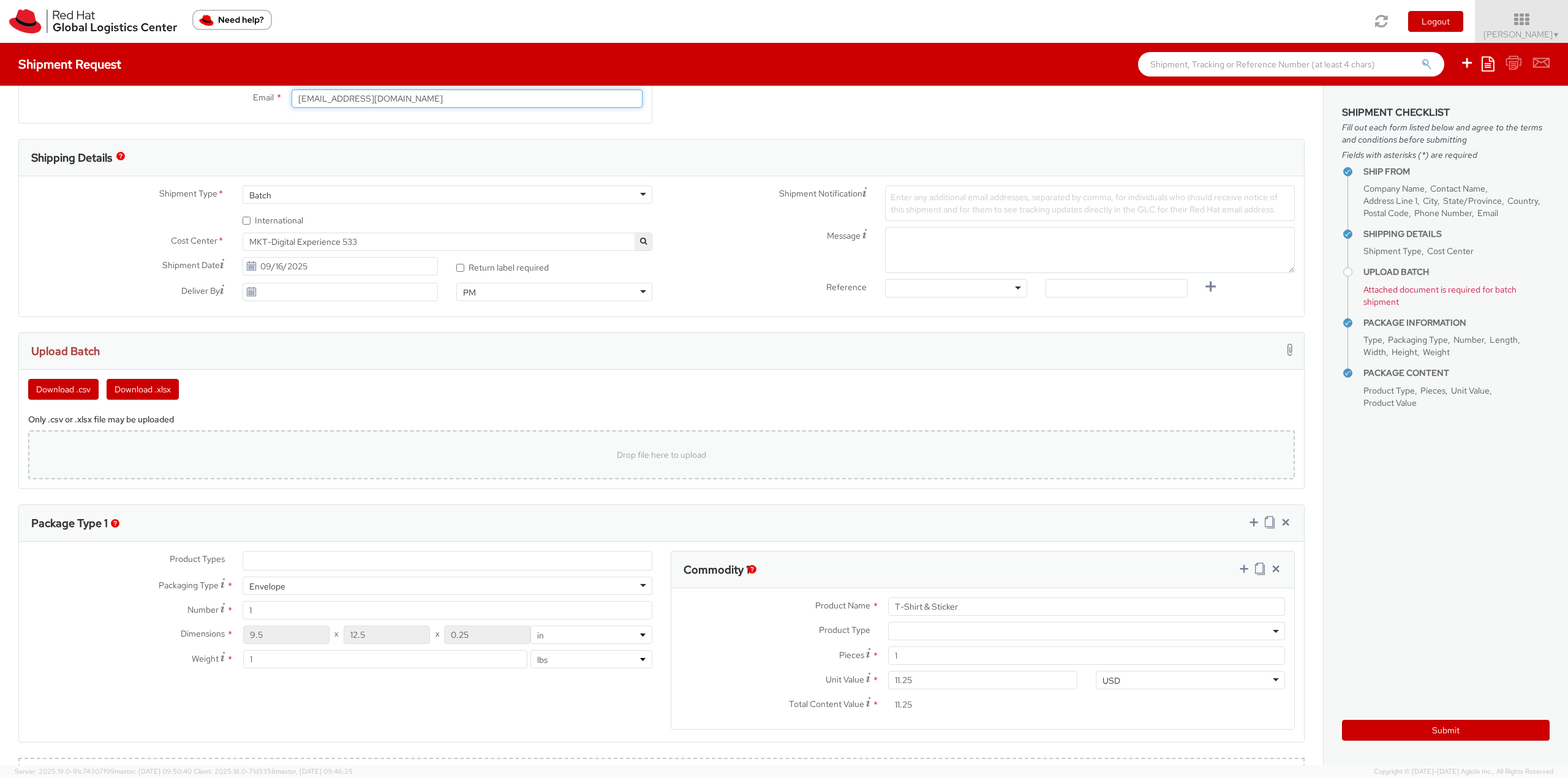
type input "nroby@redhat.com"
click at [796, 463] on div "Drop file here to upload" at bounding box center [661, 455] width 1247 height 30
type input "C:\fakepath\NIna.csv"
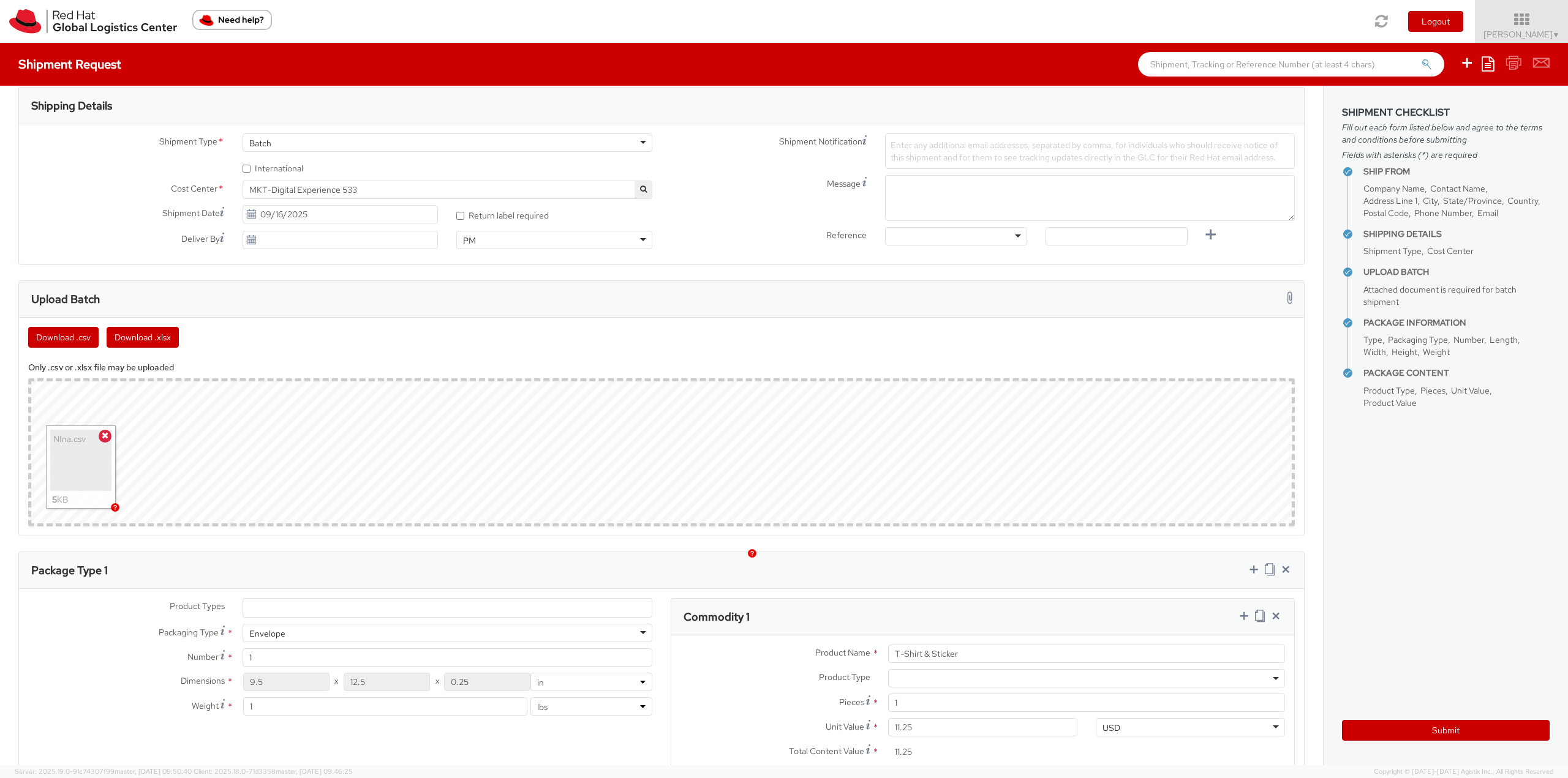
scroll to position [490, 0]
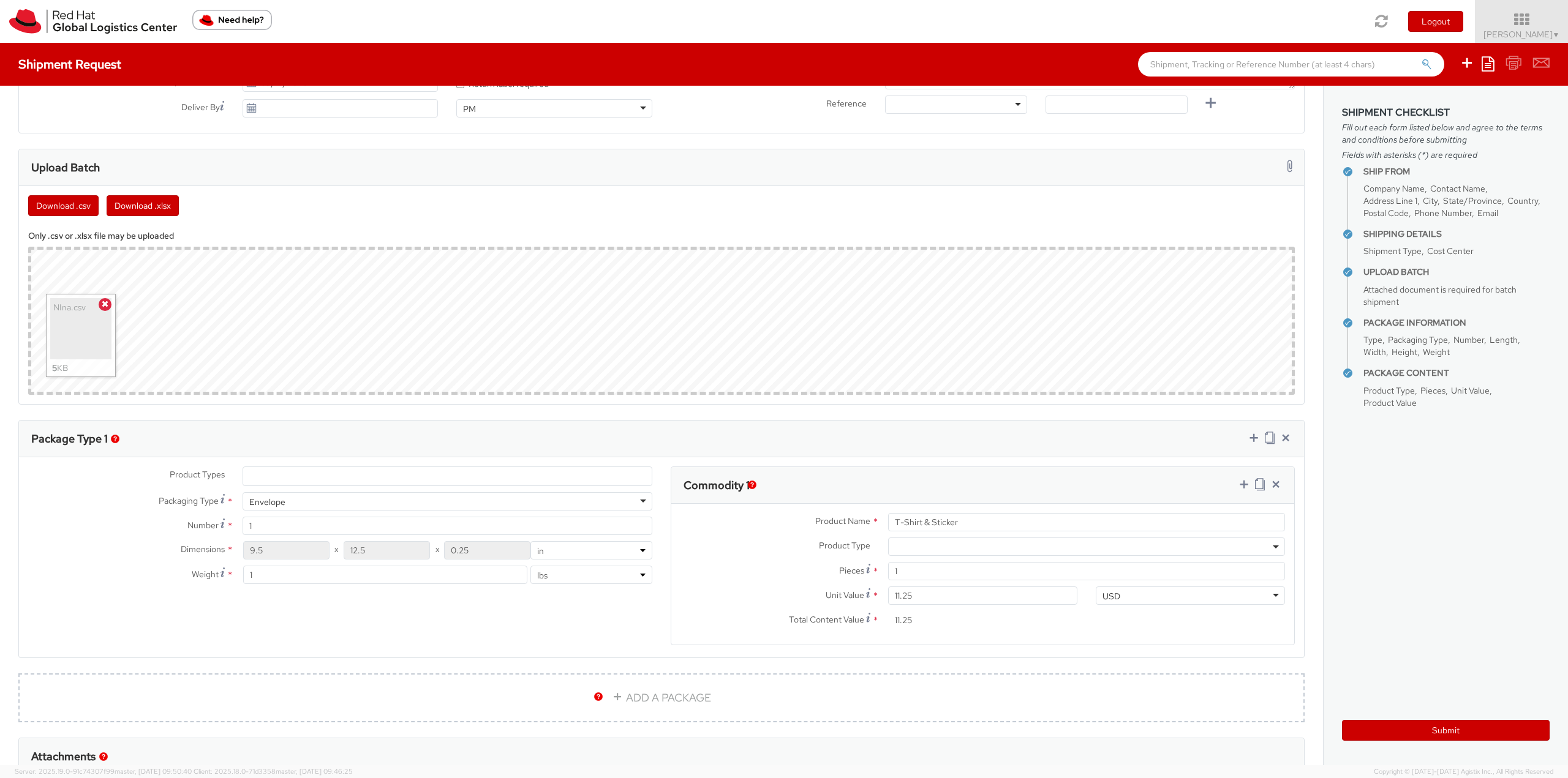
click at [1447, 719] on div "Submit" at bounding box center [1446, 726] width 208 height 30
click at [1446, 724] on button "Submit" at bounding box center [1446, 730] width 208 height 21
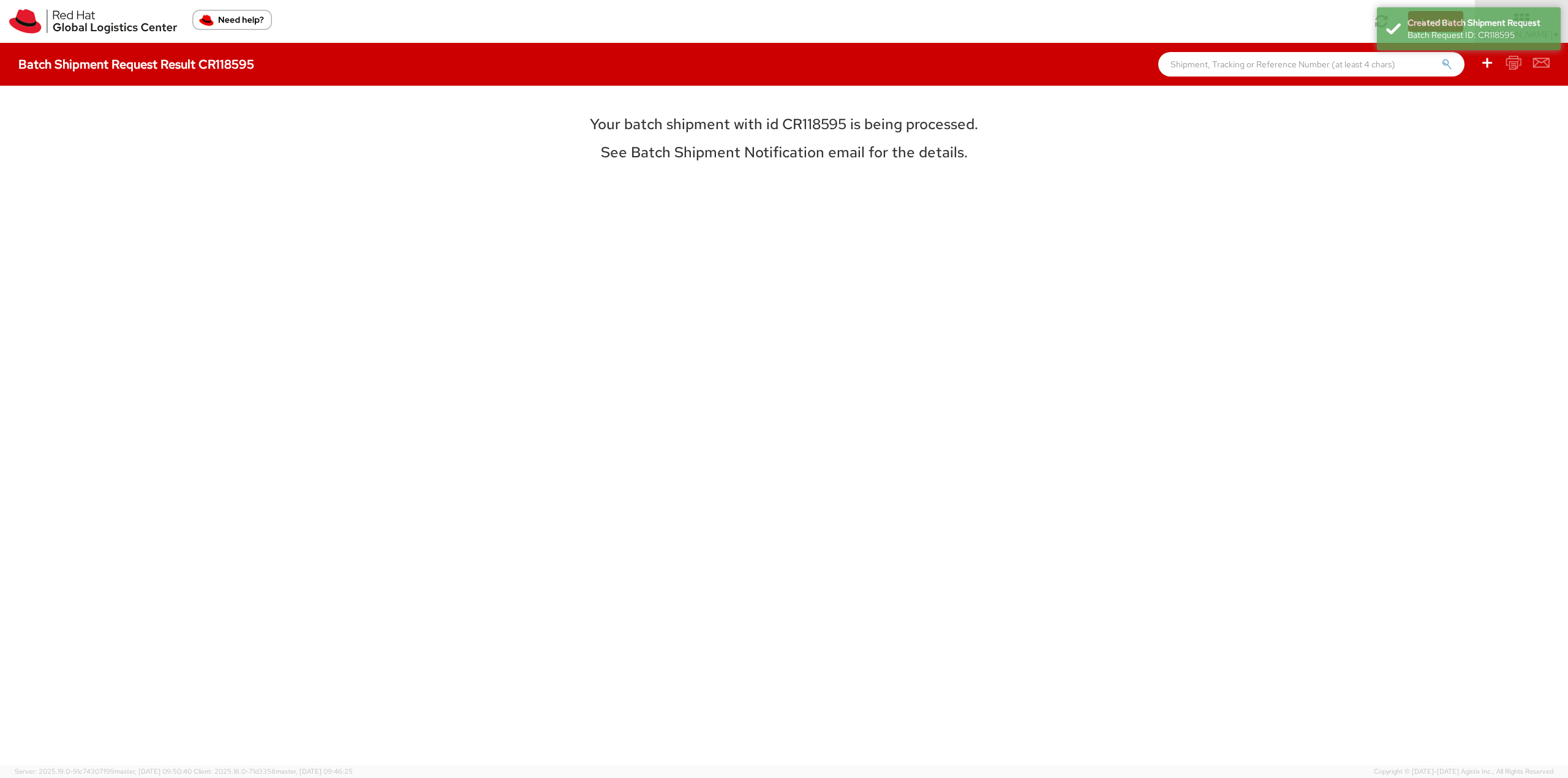
click at [837, 122] on h3 "Your batch shipment with id CR118595 is being processed." at bounding box center [784, 124] width 548 height 16
copy h3 "CR118595"
click at [825, 125] on h3 "Your batch shipment with id CR118595 is being processed." at bounding box center [784, 124] width 548 height 16
click at [839, 119] on h3 "Your batch shipment with id CR118595 is being processed." at bounding box center [784, 124] width 548 height 16
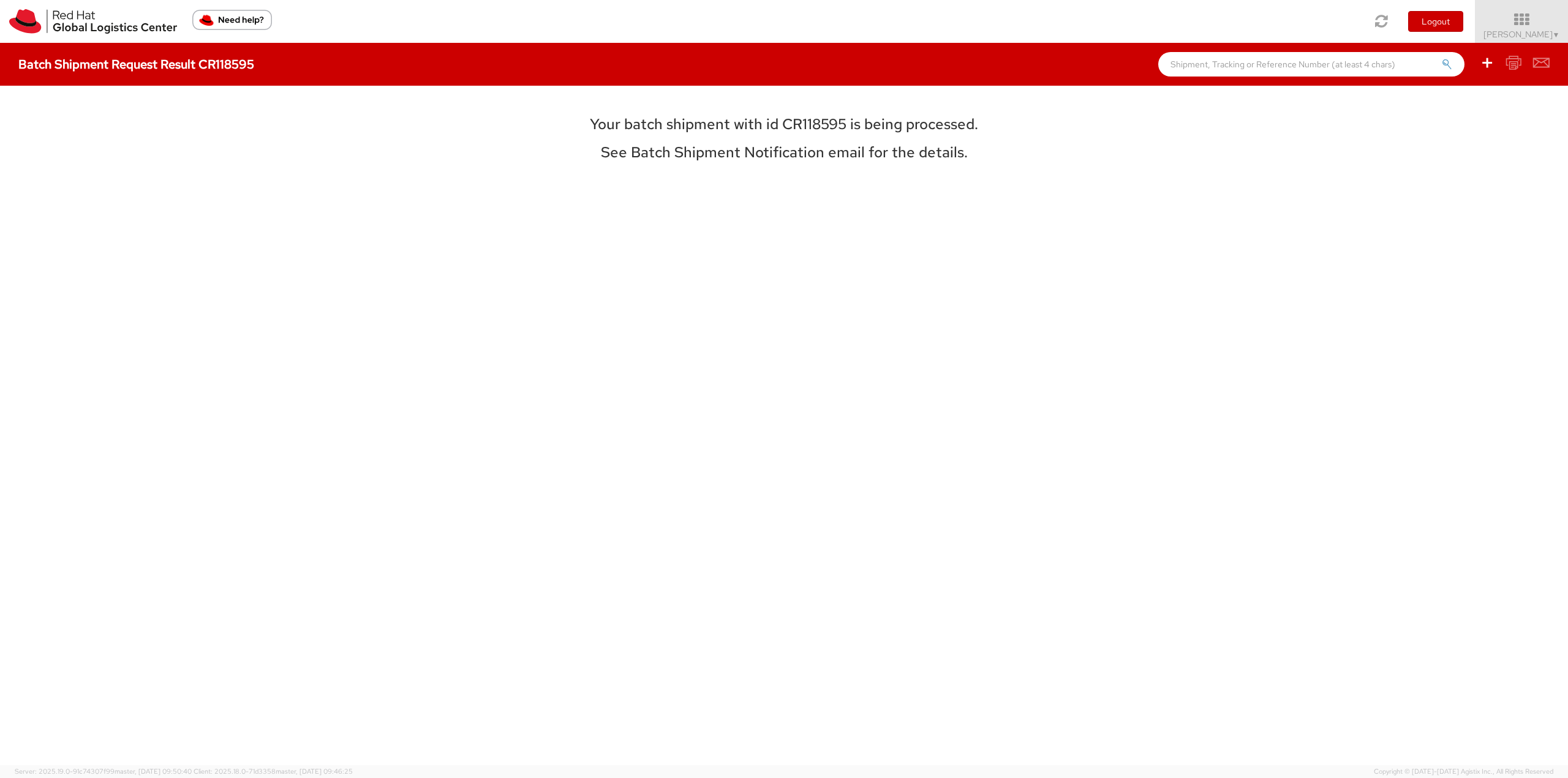
click at [828, 121] on h3 "Your batch shipment with id CR118595 is being processed." at bounding box center [784, 124] width 548 height 16
copy h3 "CR118595"
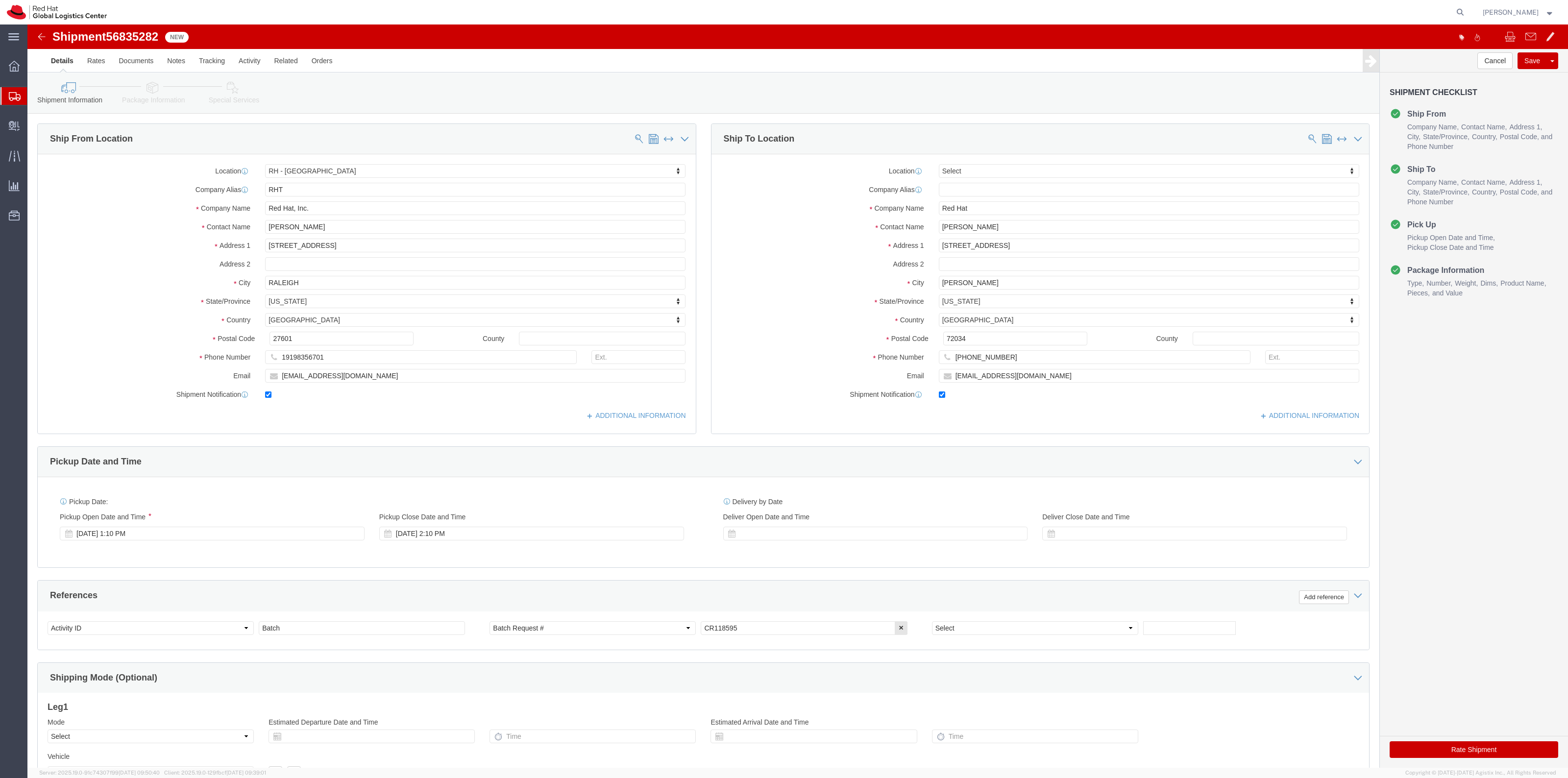
select select "38014"
select select
click link "Package Information"
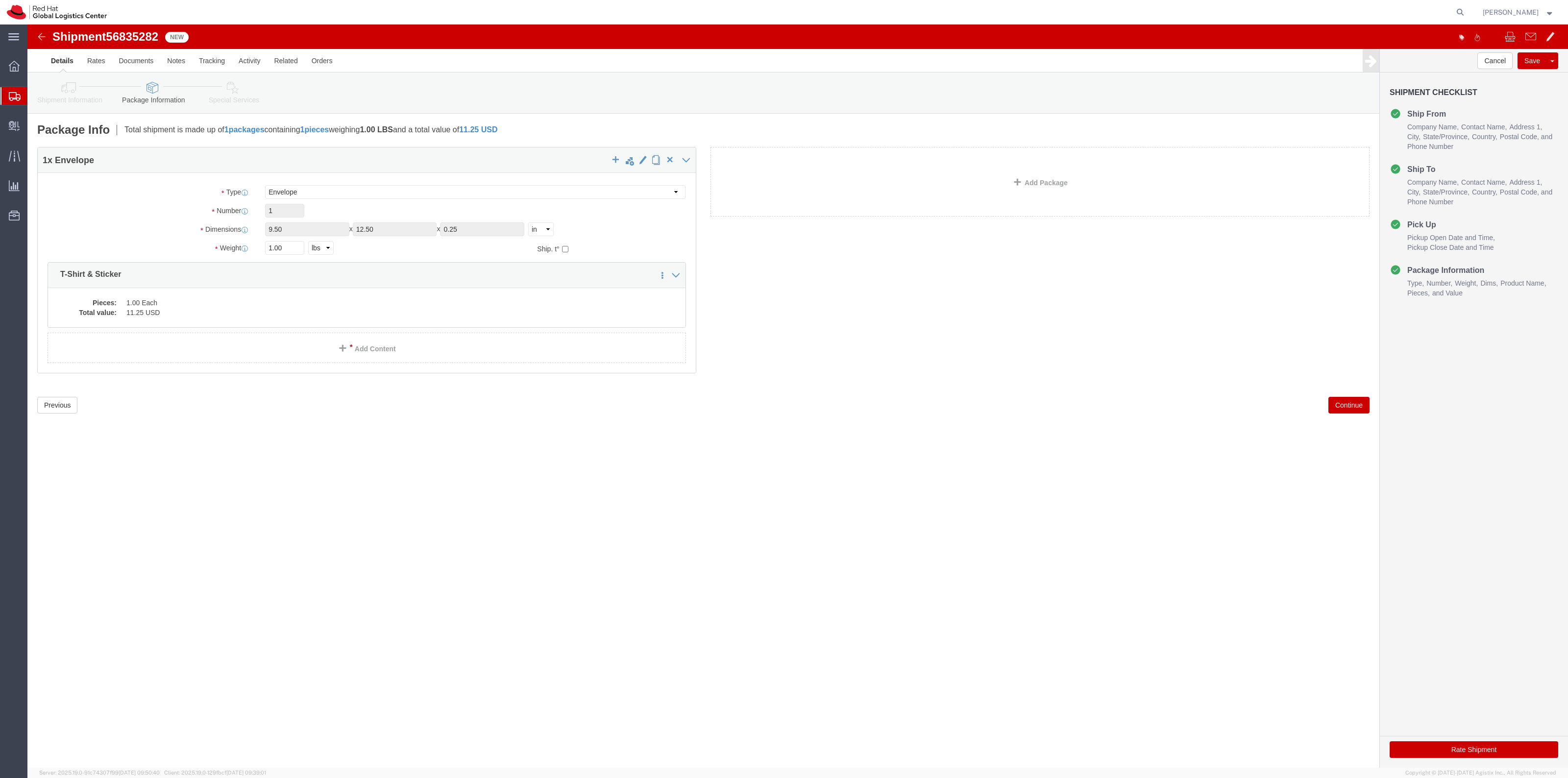
click link "Shipment Information"
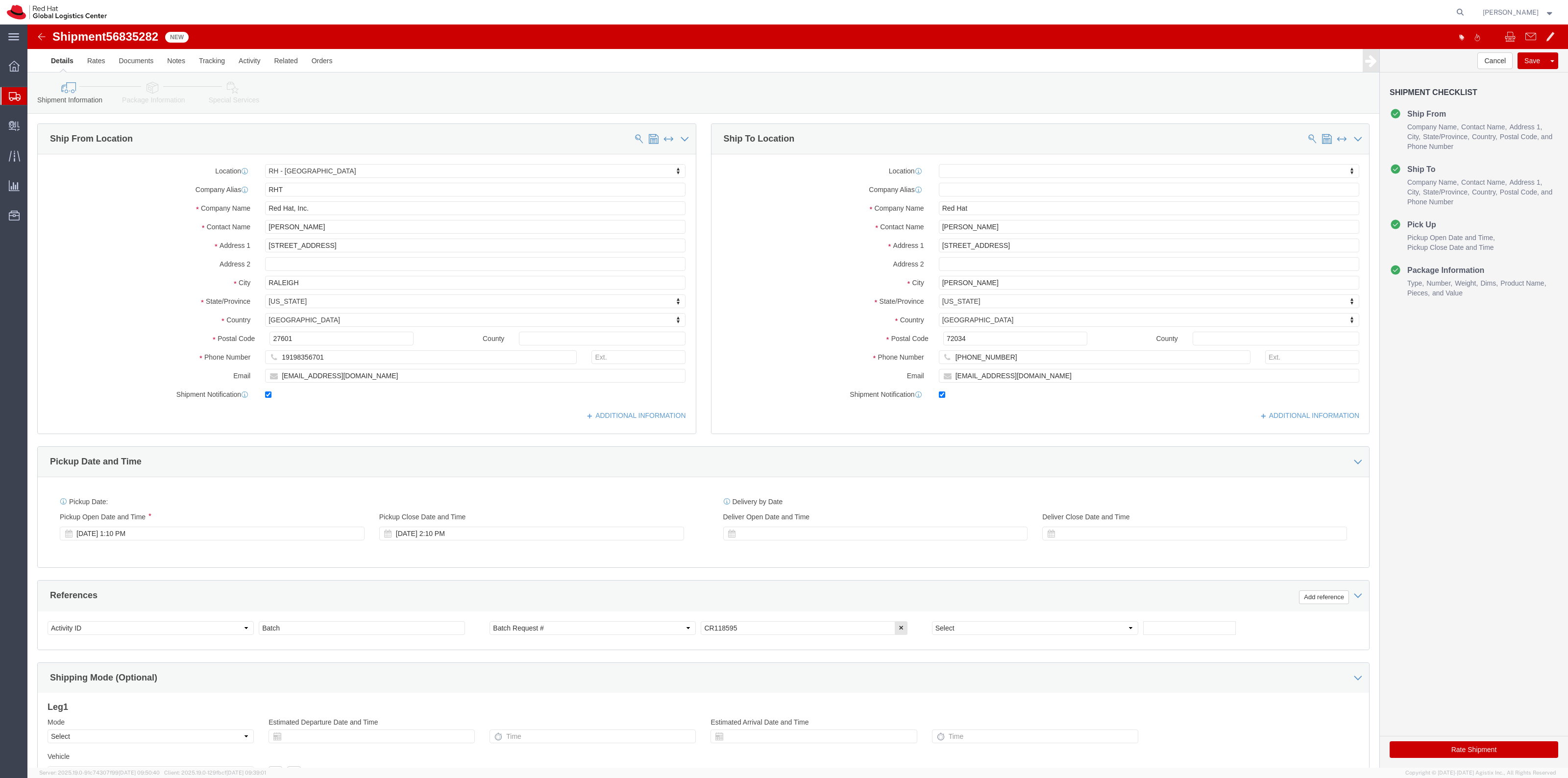
click div "Rate Shipment"
click button "Rate Shipment"
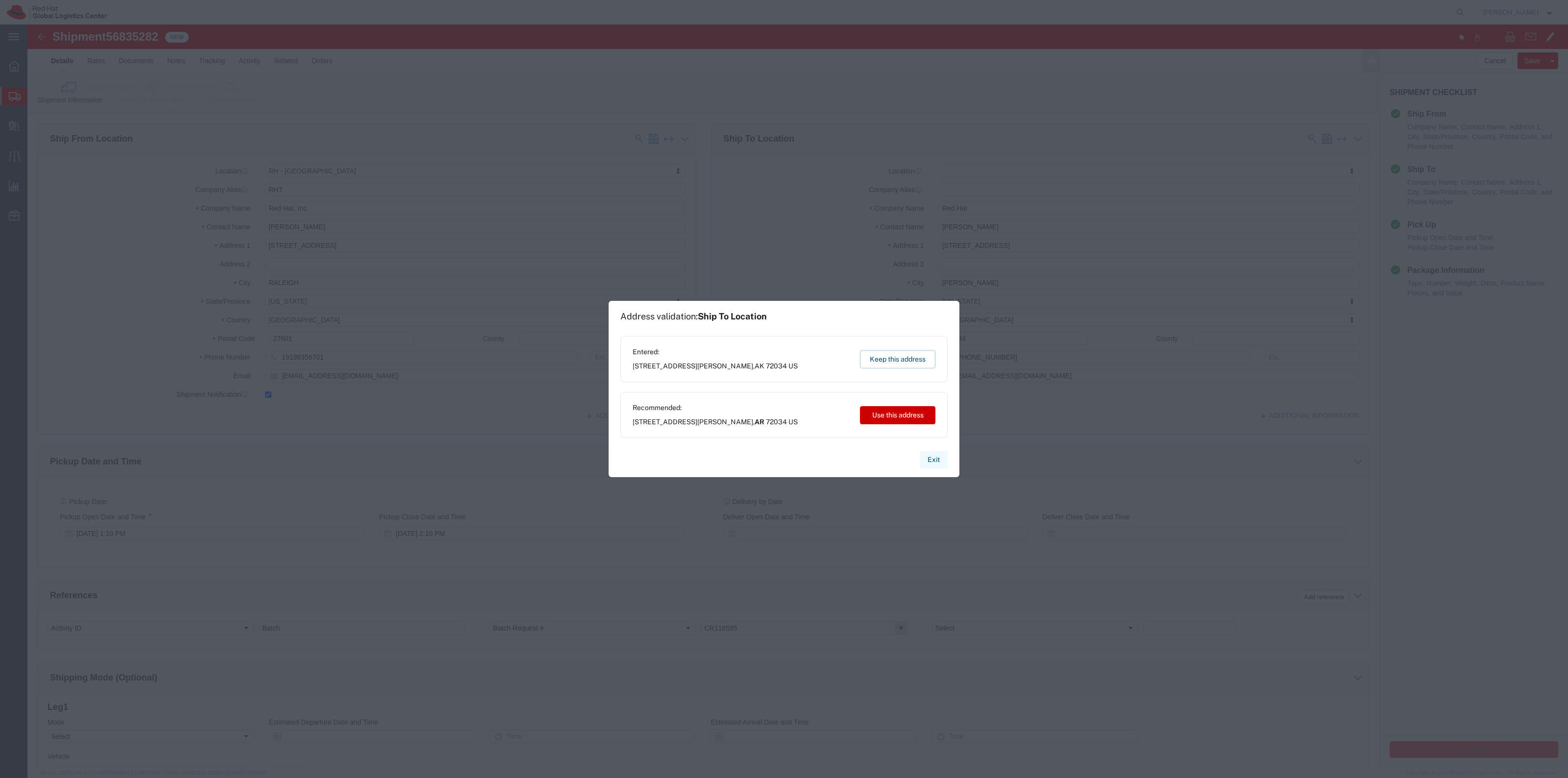
click at [934, 458] on button "Exit" at bounding box center [934, 460] width 28 height 17
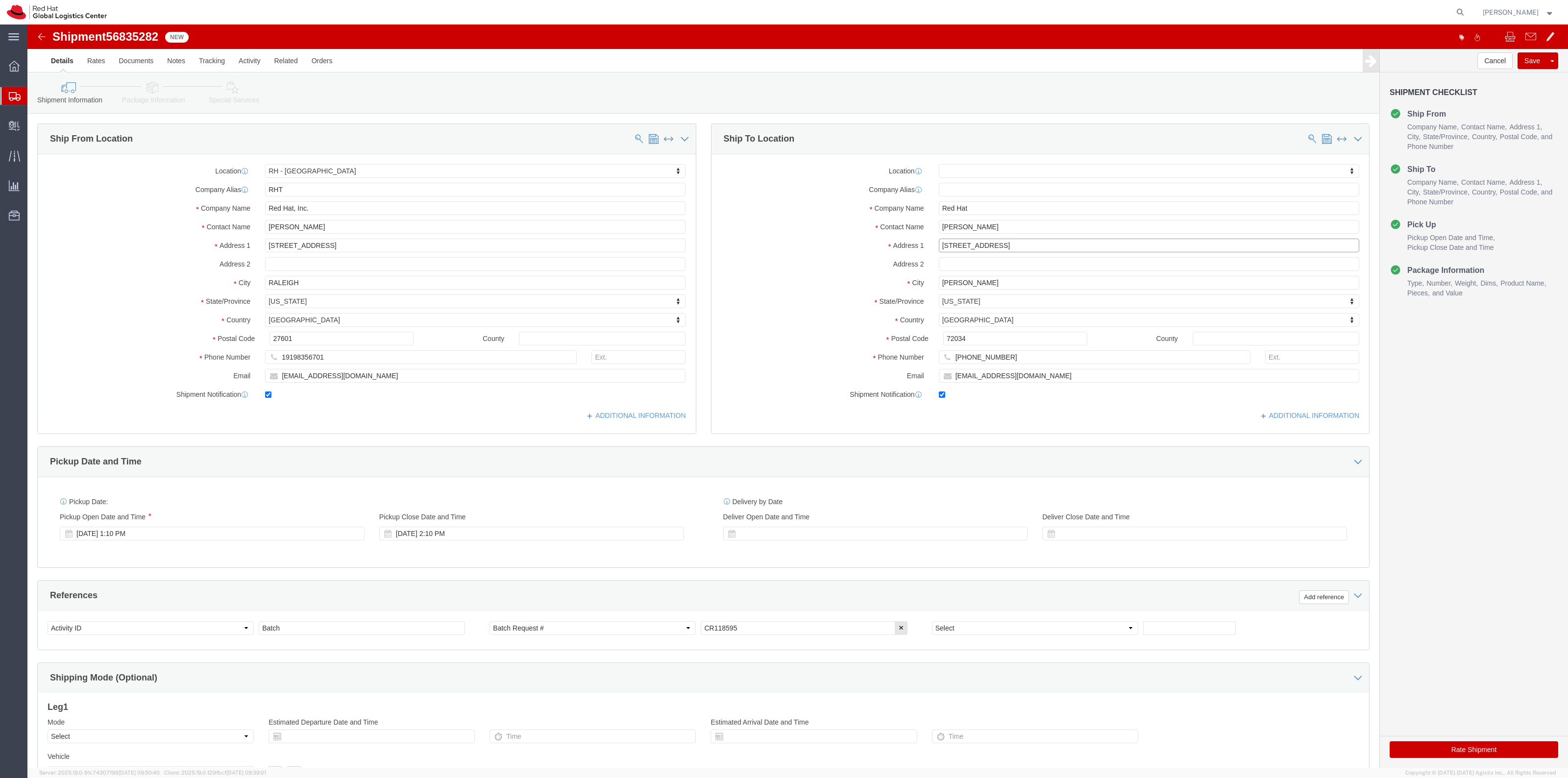
click input "1950 Little River Drive"
click input "Conway"
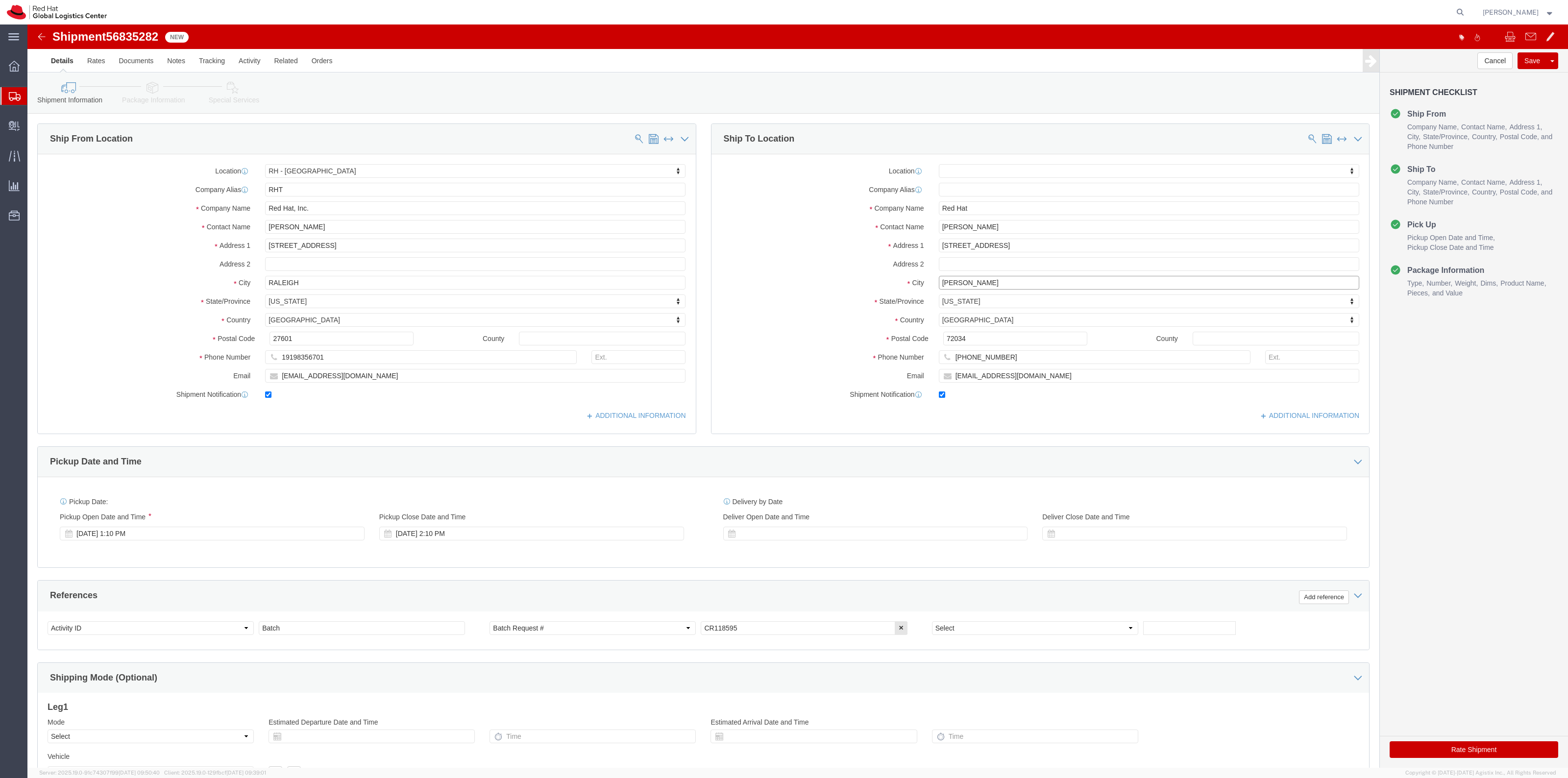
click input "Conway"
drag, startPoint x: 1419, startPoint y: 723, endPoint x: 1412, endPoint y: 710, distance: 14.8
click button "Rate Shipment"
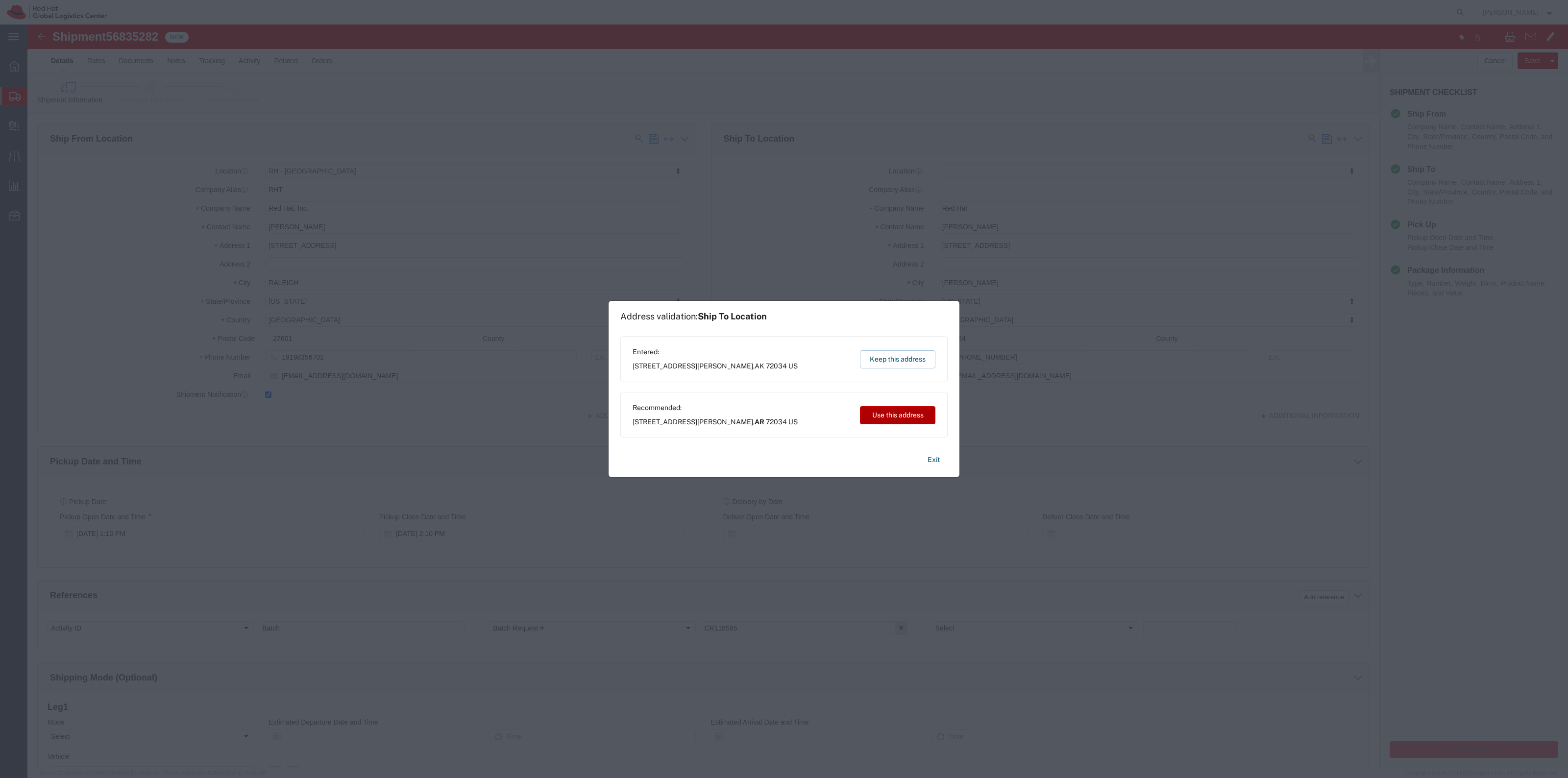
click at [919, 415] on button "Use this address" at bounding box center [898, 415] width 75 height 18
select select "AR"
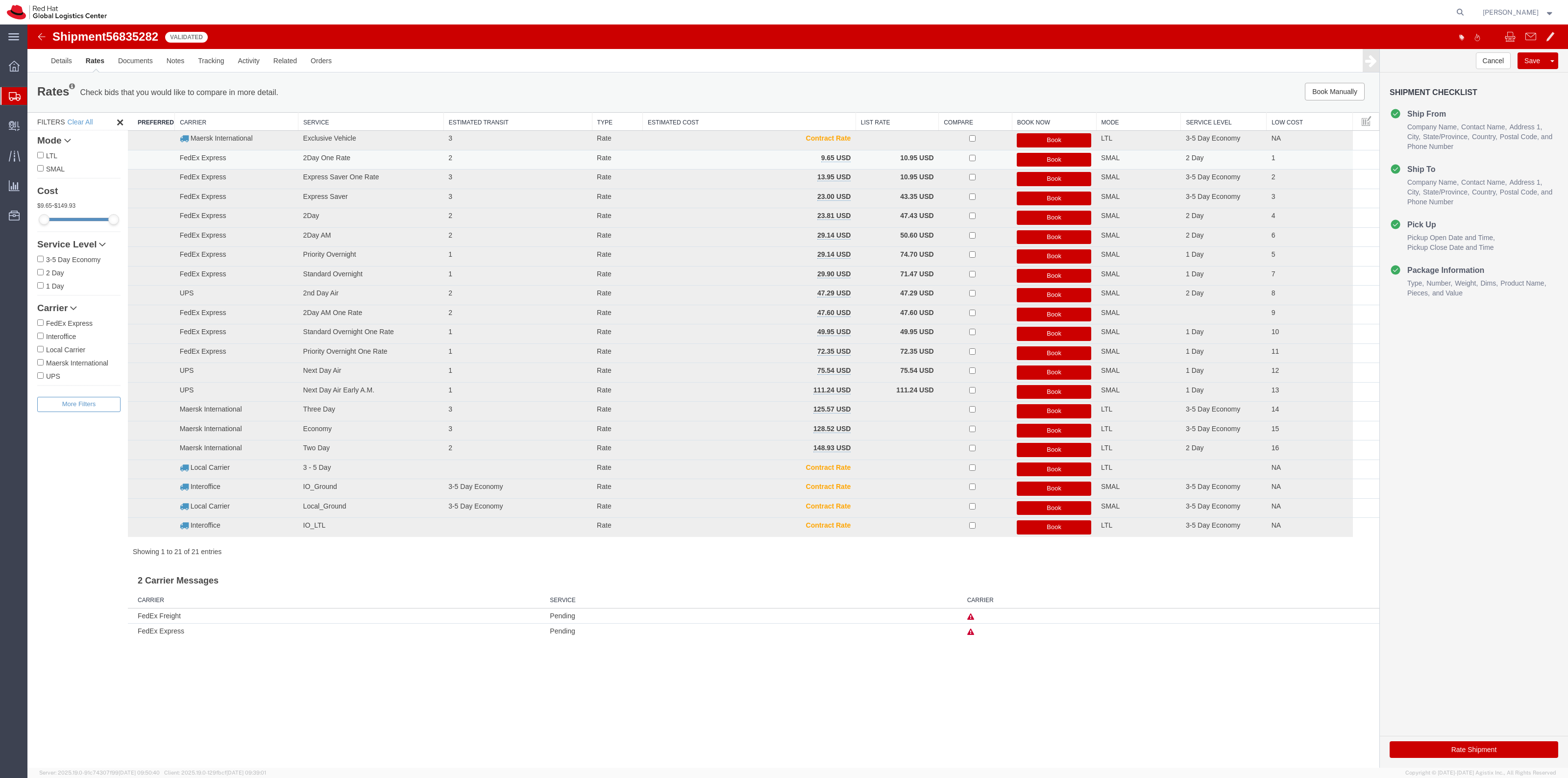
click at [1071, 159] on button "Book" at bounding box center [1054, 159] width 74 height 14
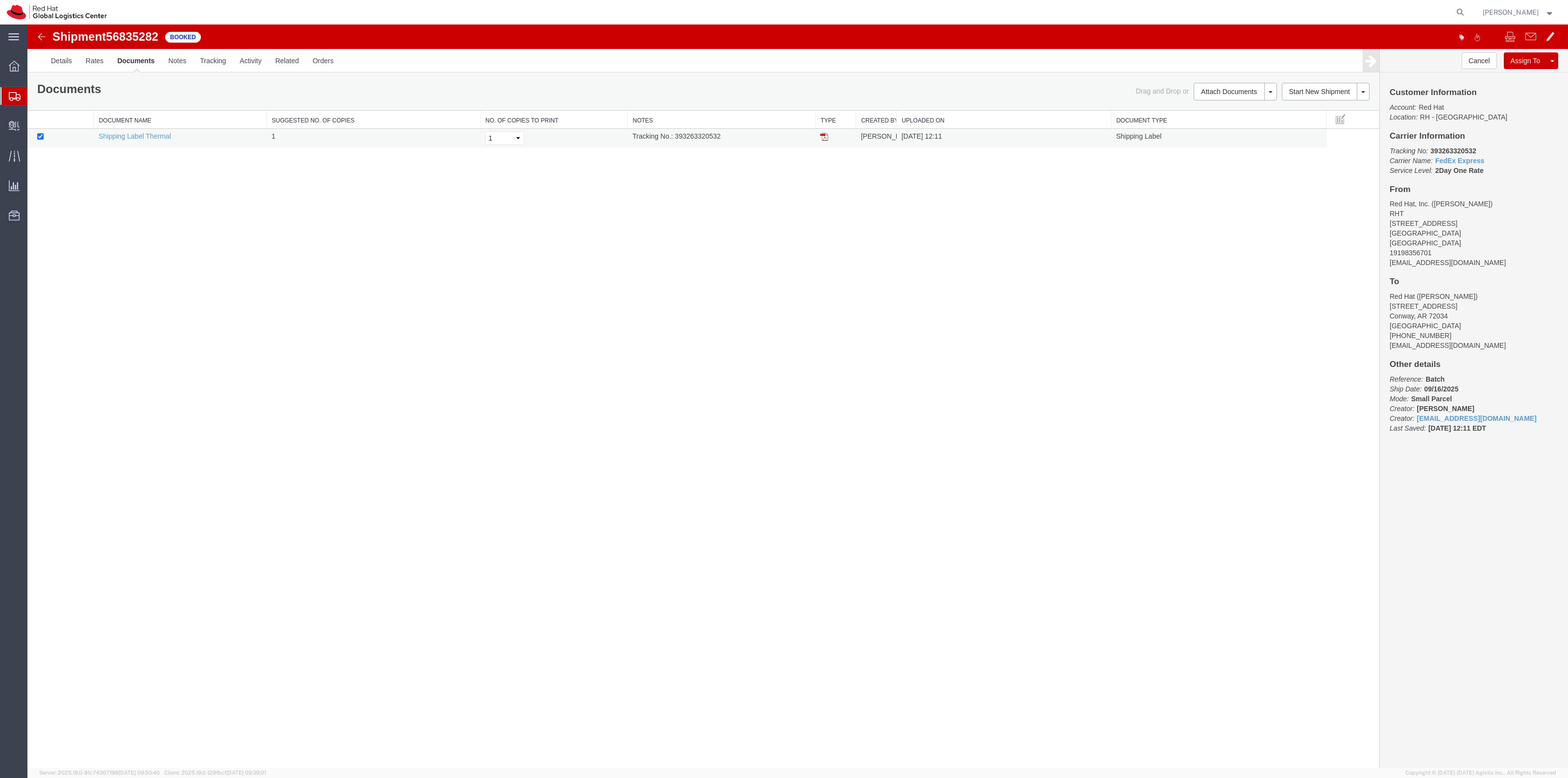
click at [822, 138] on img at bounding box center [824, 136] width 8 height 8
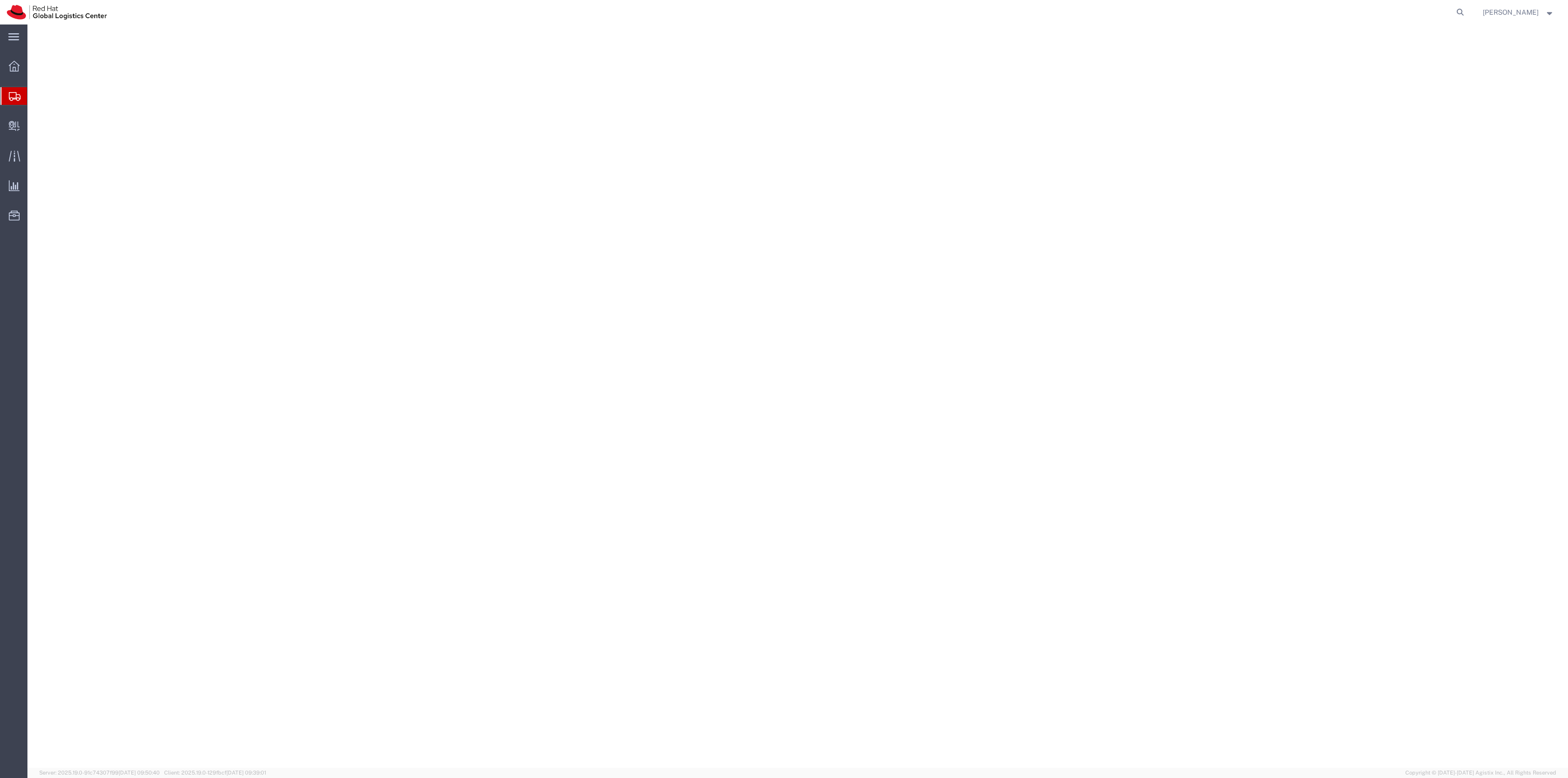
select select "38014"
select select
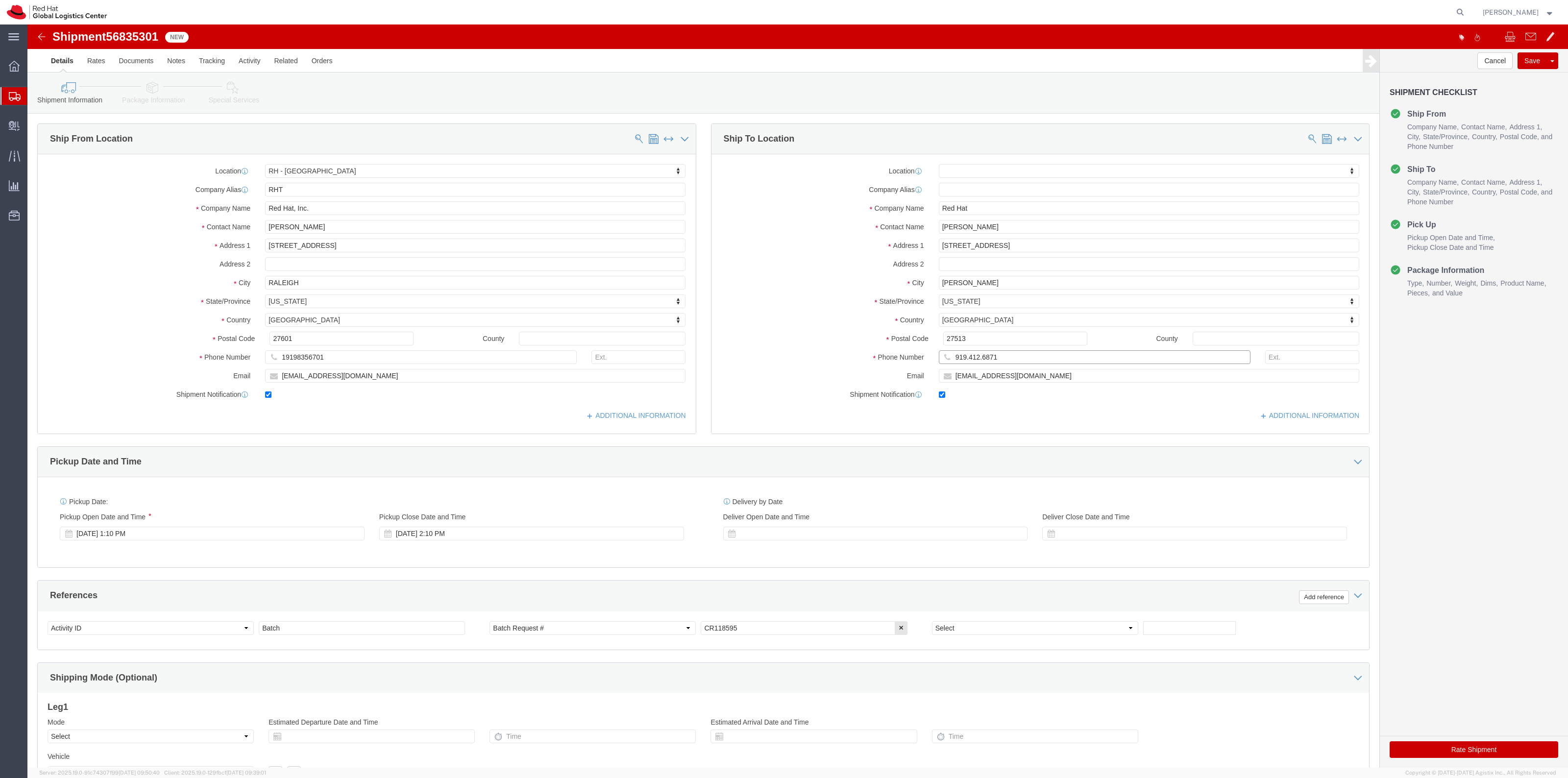
click input "919.412.6871"
type input "9194126871"
click icon
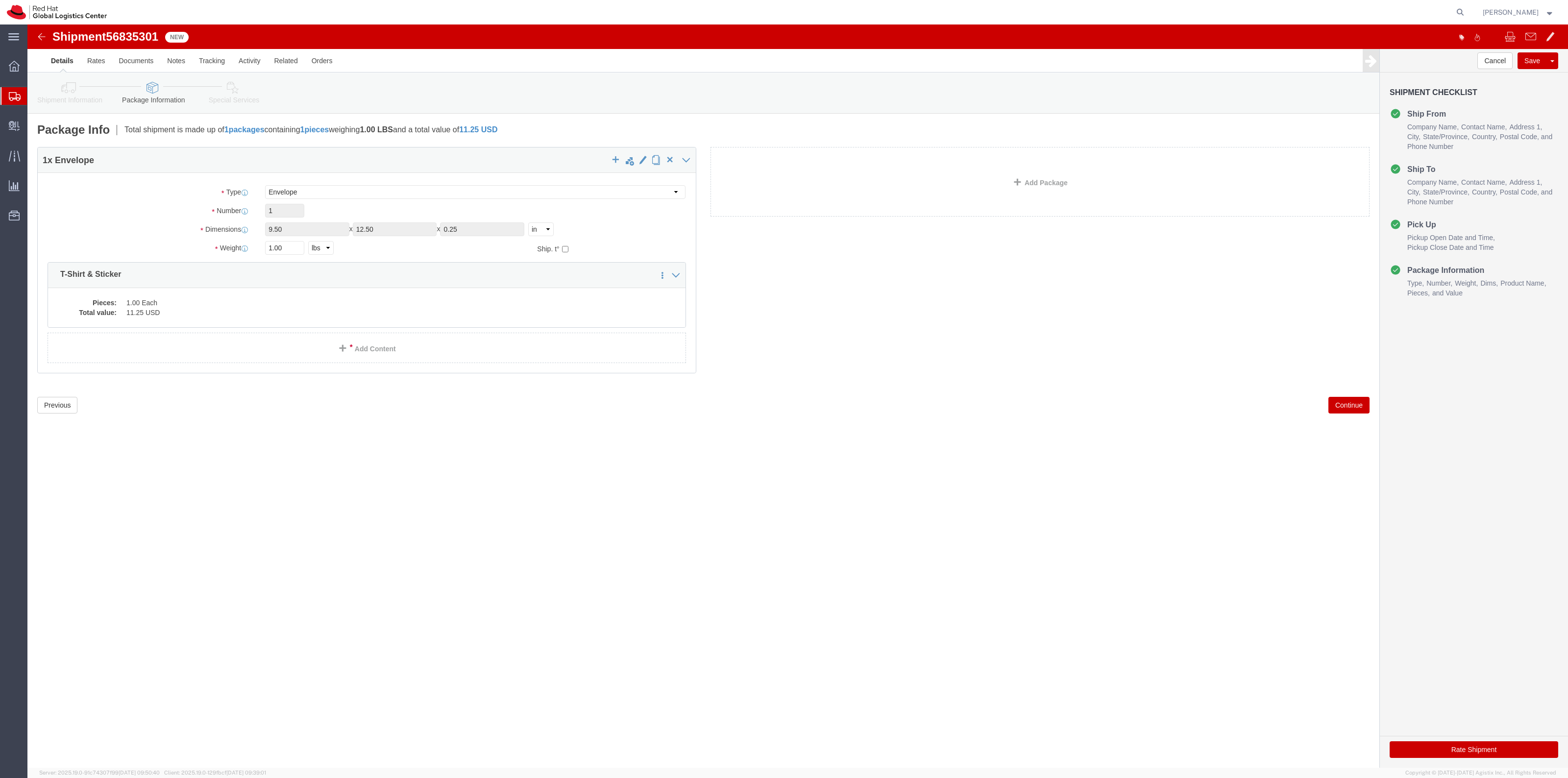
click icon
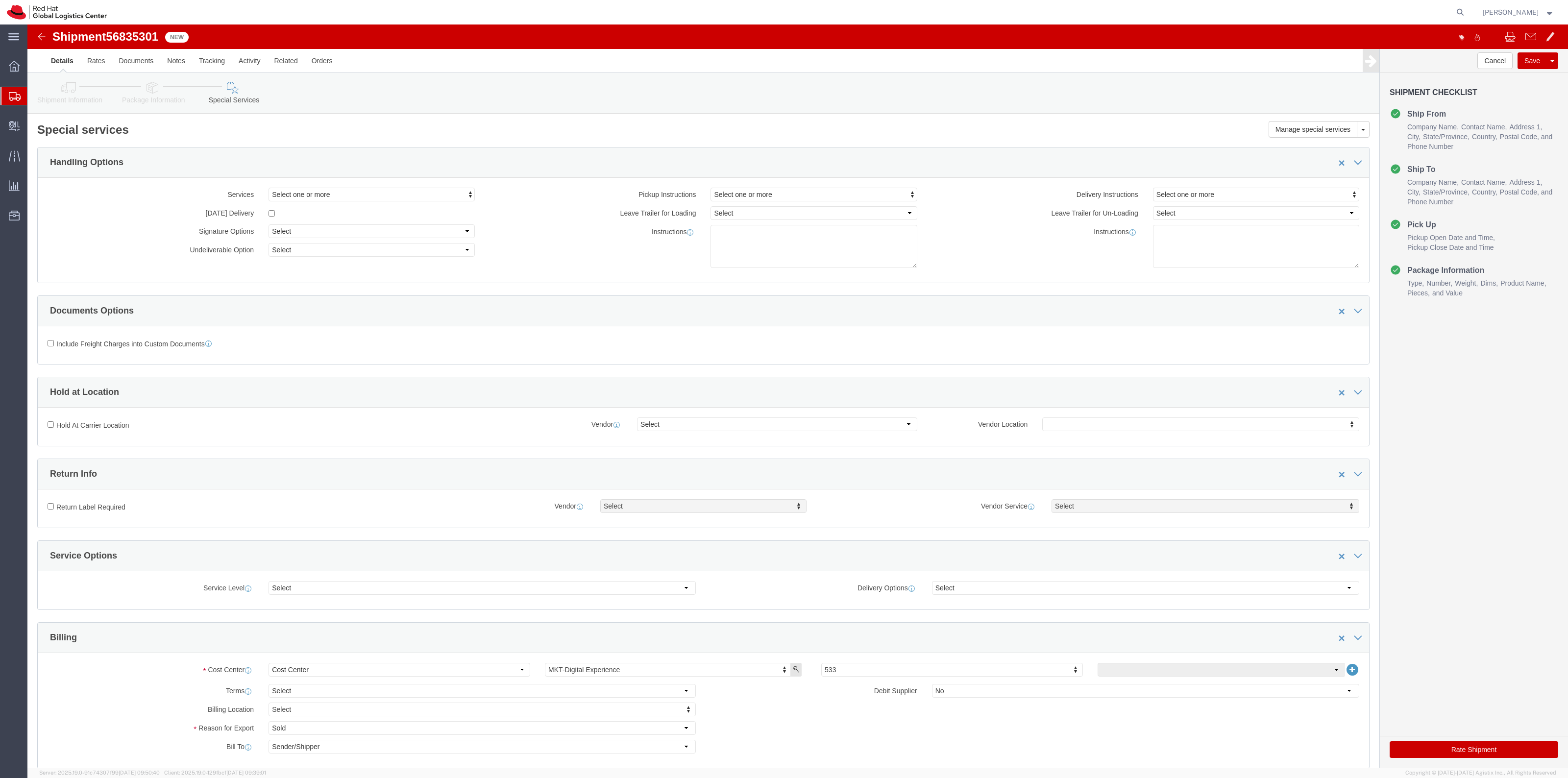
click li "Shipment Information"
click link "Shipment Information"
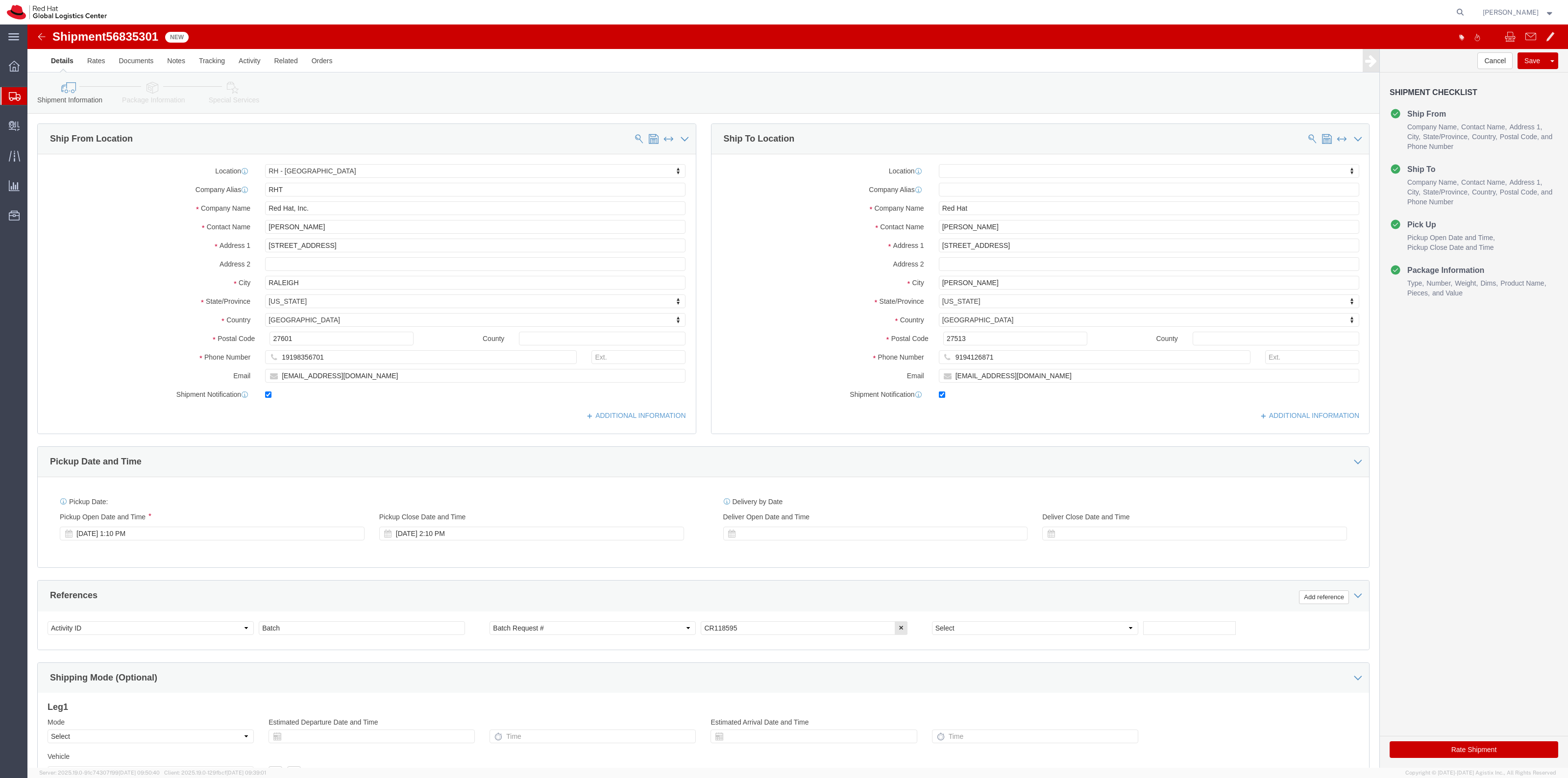
click button "Rate Shipment"
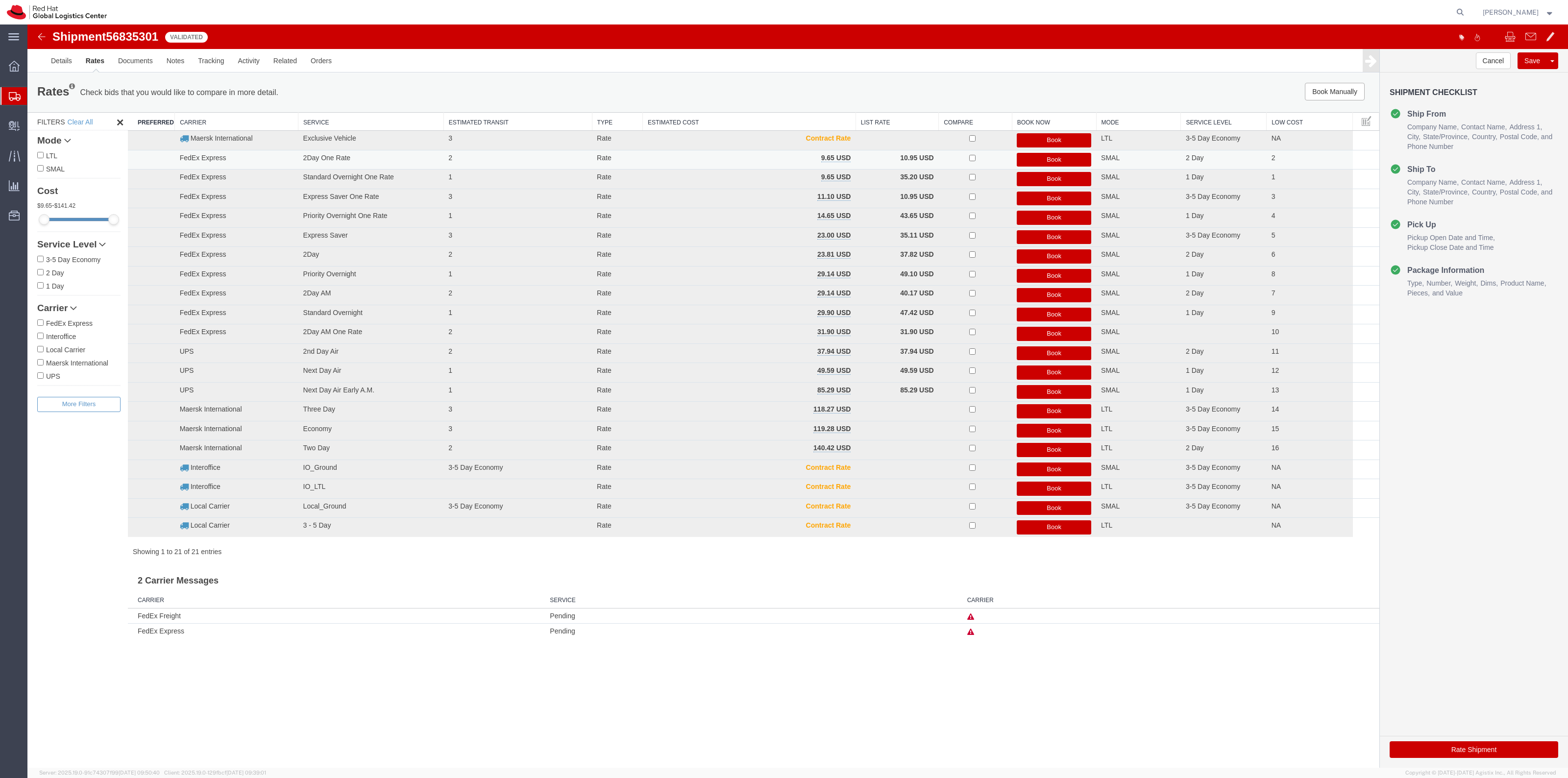
click at [1056, 162] on button "Book" at bounding box center [1054, 159] width 74 height 14
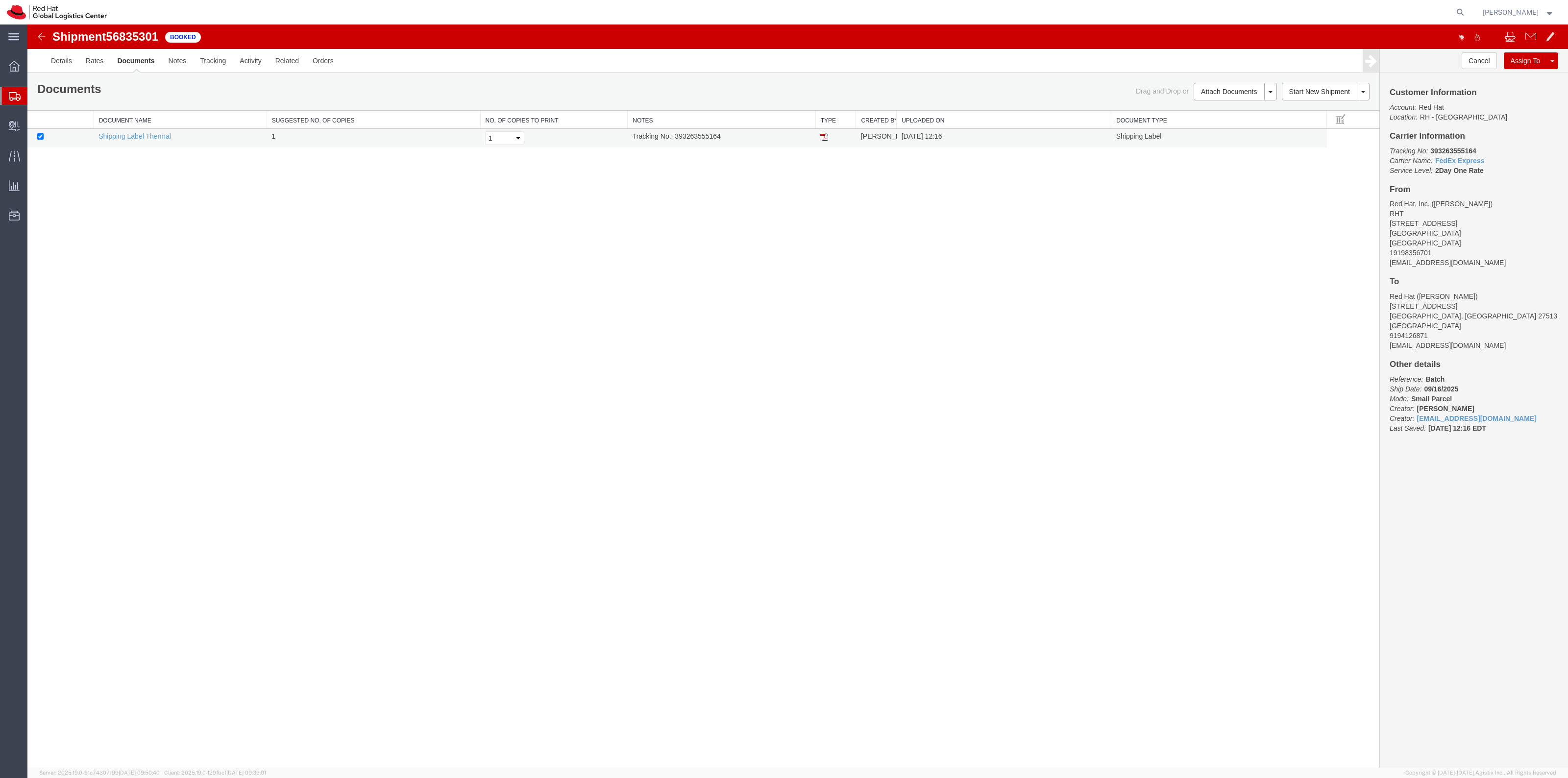
click at [822, 135] on img at bounding box center [824, 136] width 8 height 8
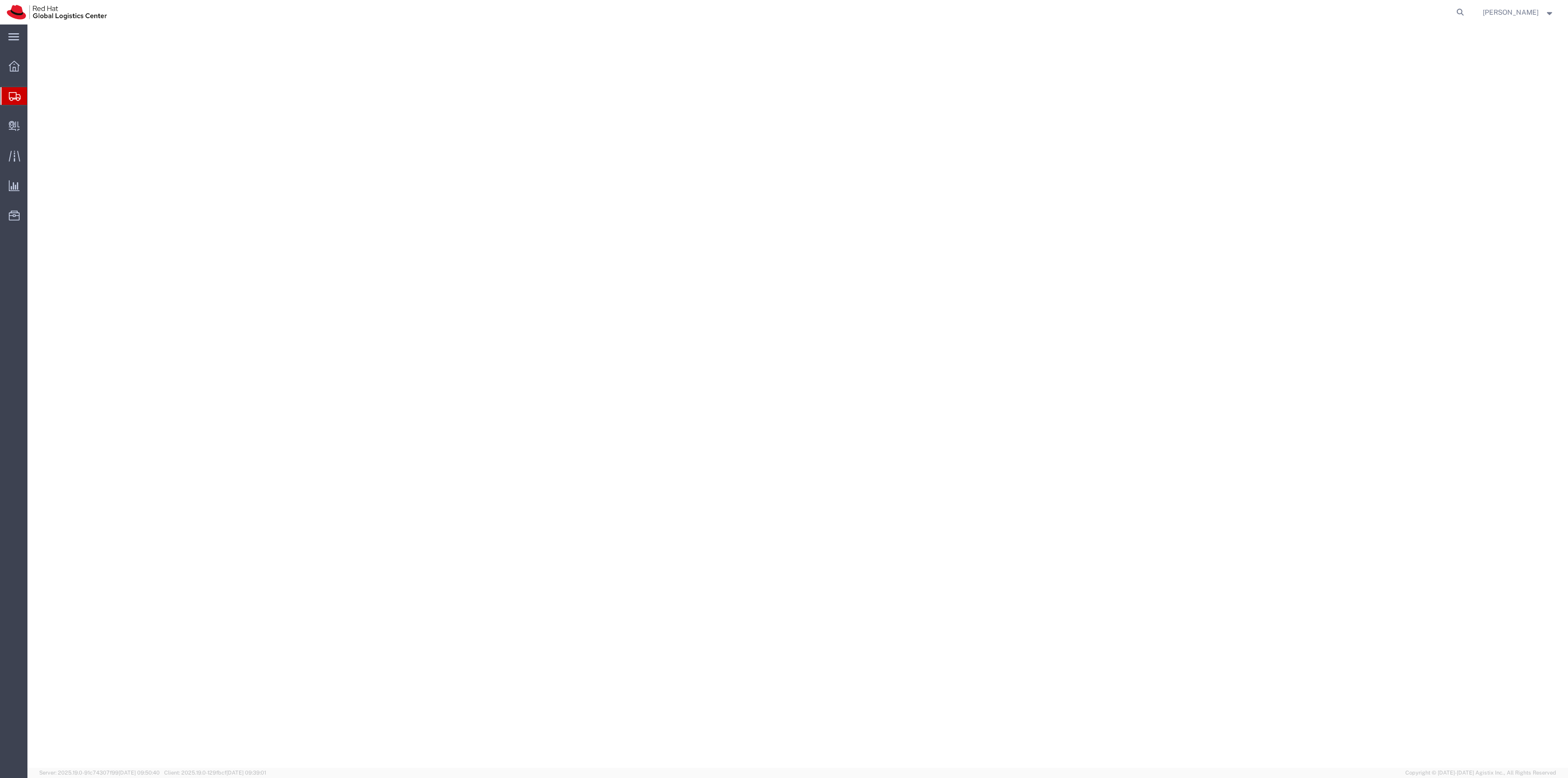
select select "38014"
select select
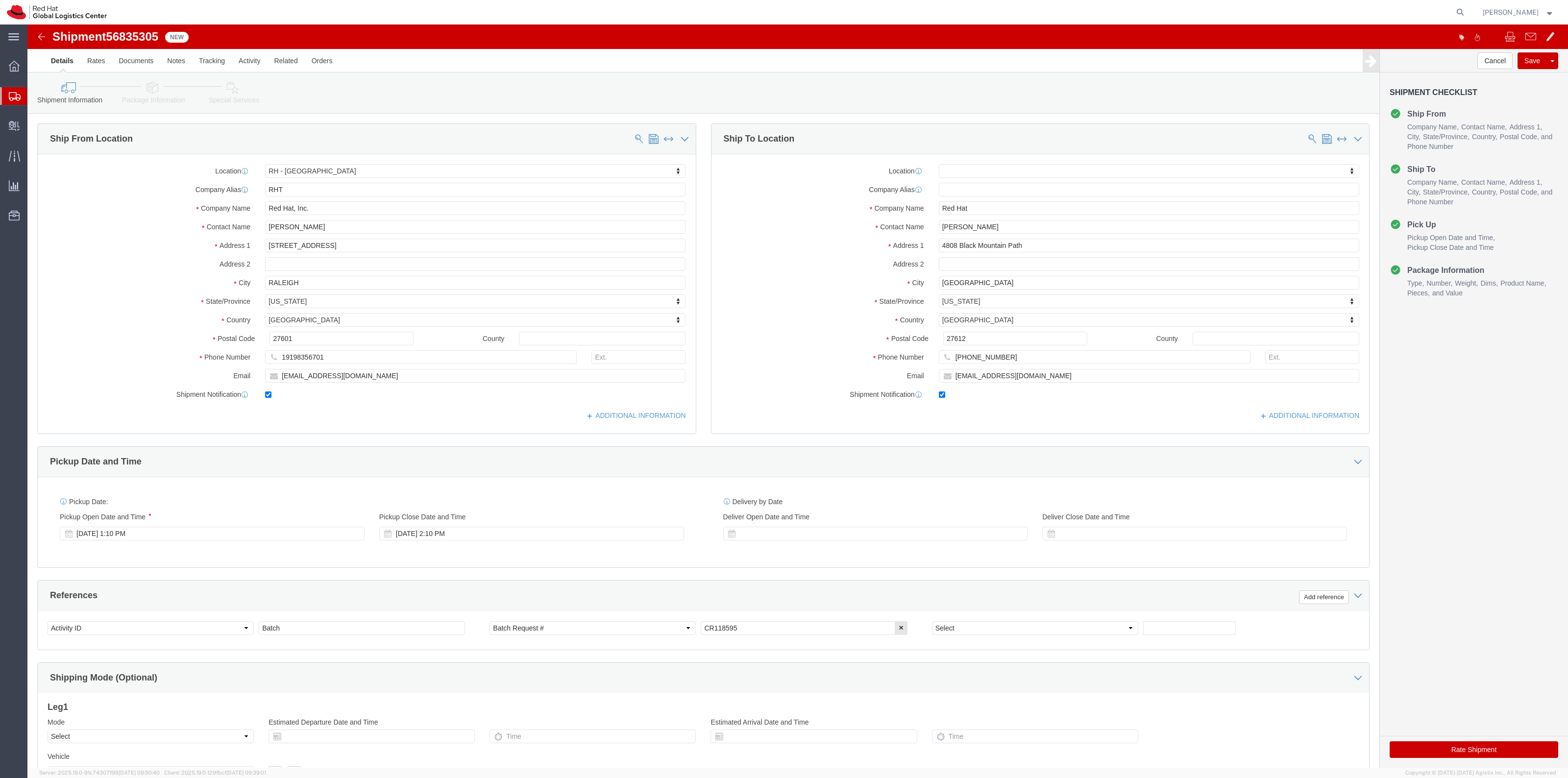
click button "Rate Shipment"
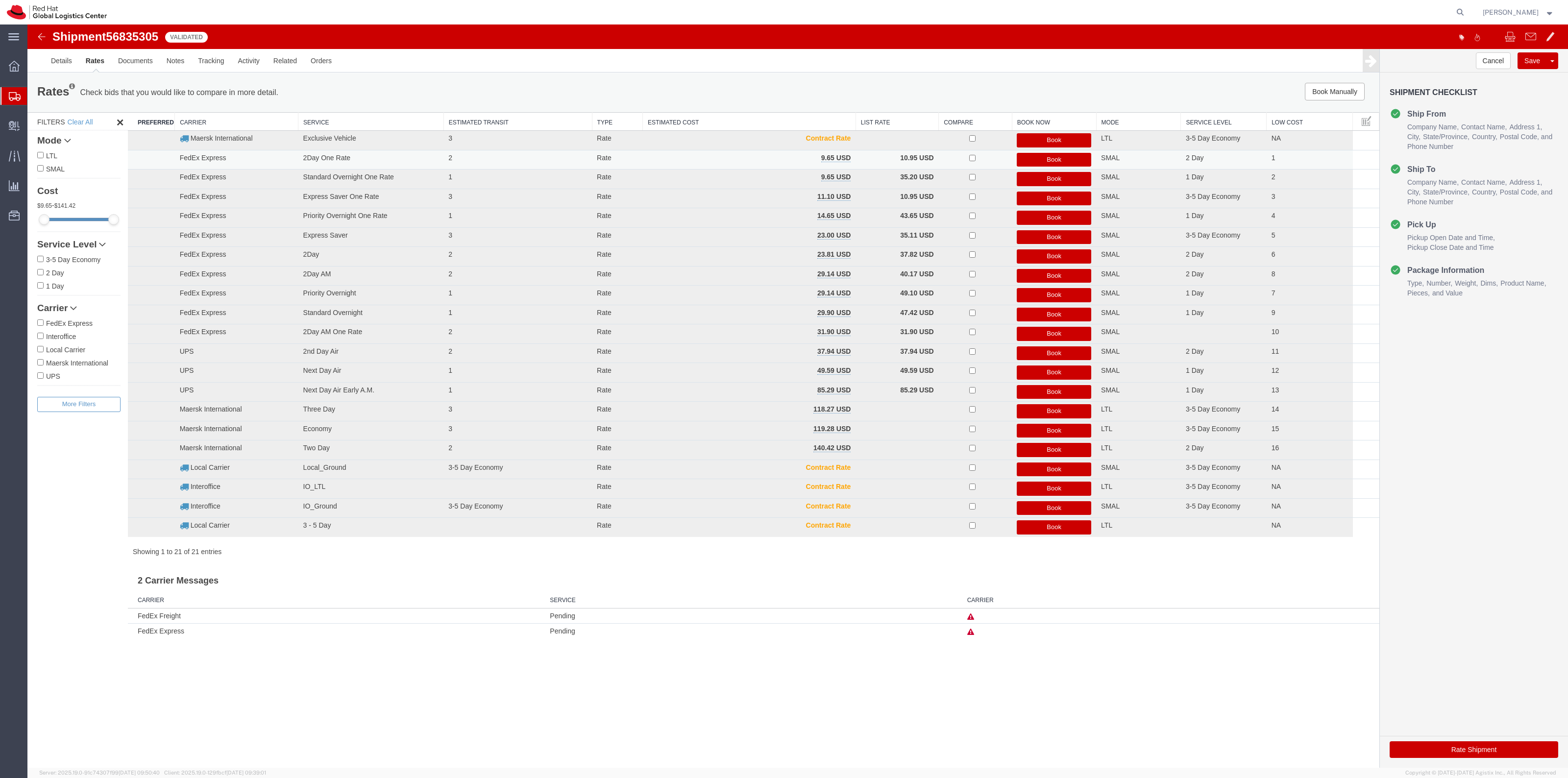
click at [1074, 160] on button "Book" at bounding box center [1054, 159] width 74 height 14
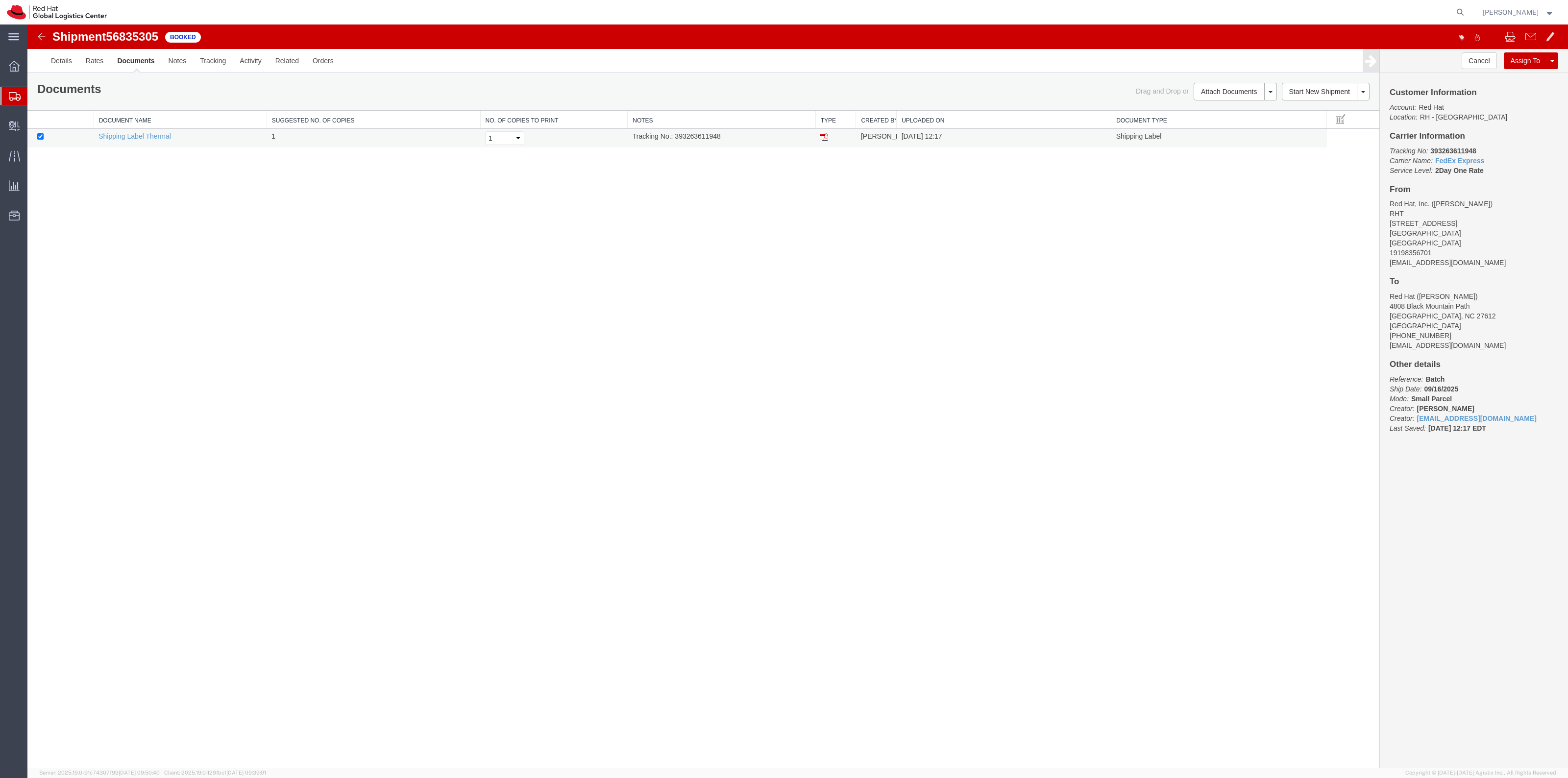
click at [826, 133] on img at bounding box center [824, 136] width 8 height 8
